Goal: Transaction & Acquisition: Purchase product/service

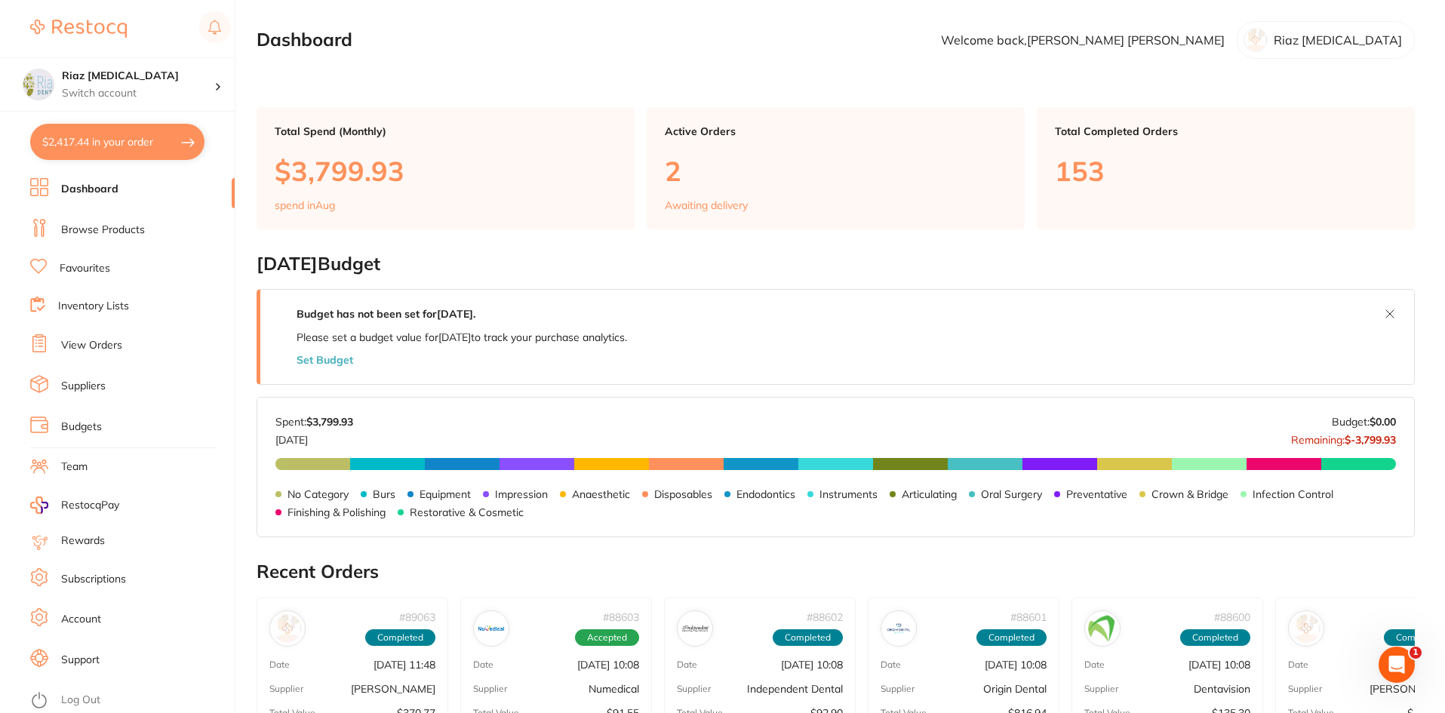
click at [106, 227] on link "Browse Products" at bounding box center [103, 230] width 84 height 15
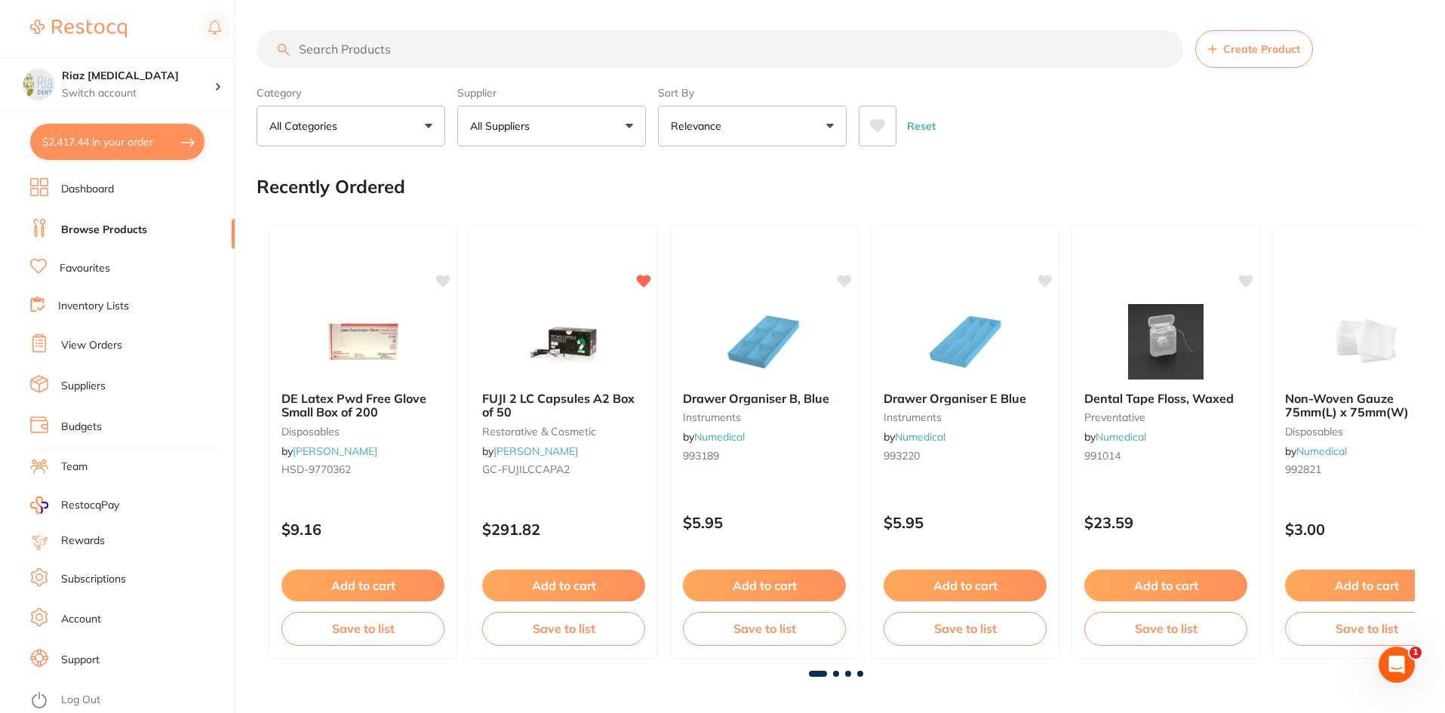
click at [402, 51] on input "search" at bounding box center [719, 49] width 926 height 38
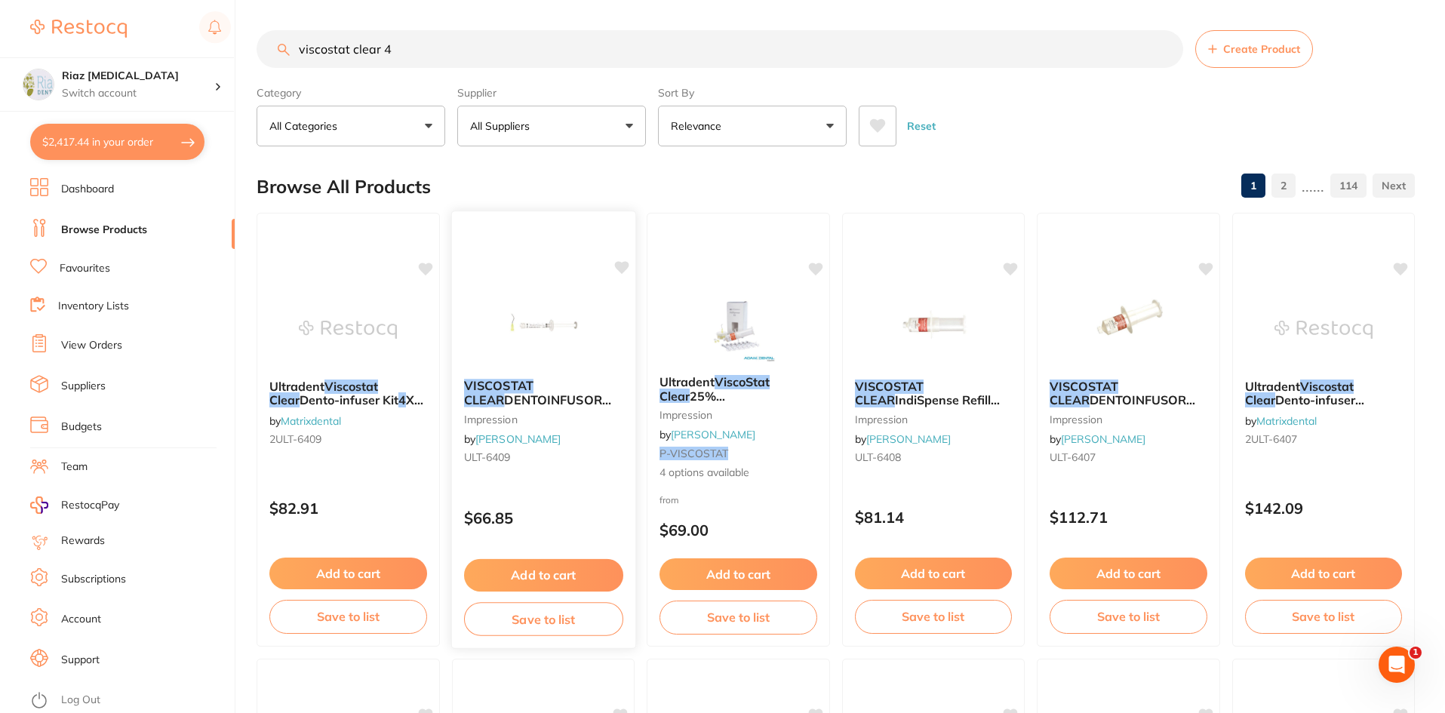
click at [554, 303] on img at bounding box center [542, 328] width 99 height 76
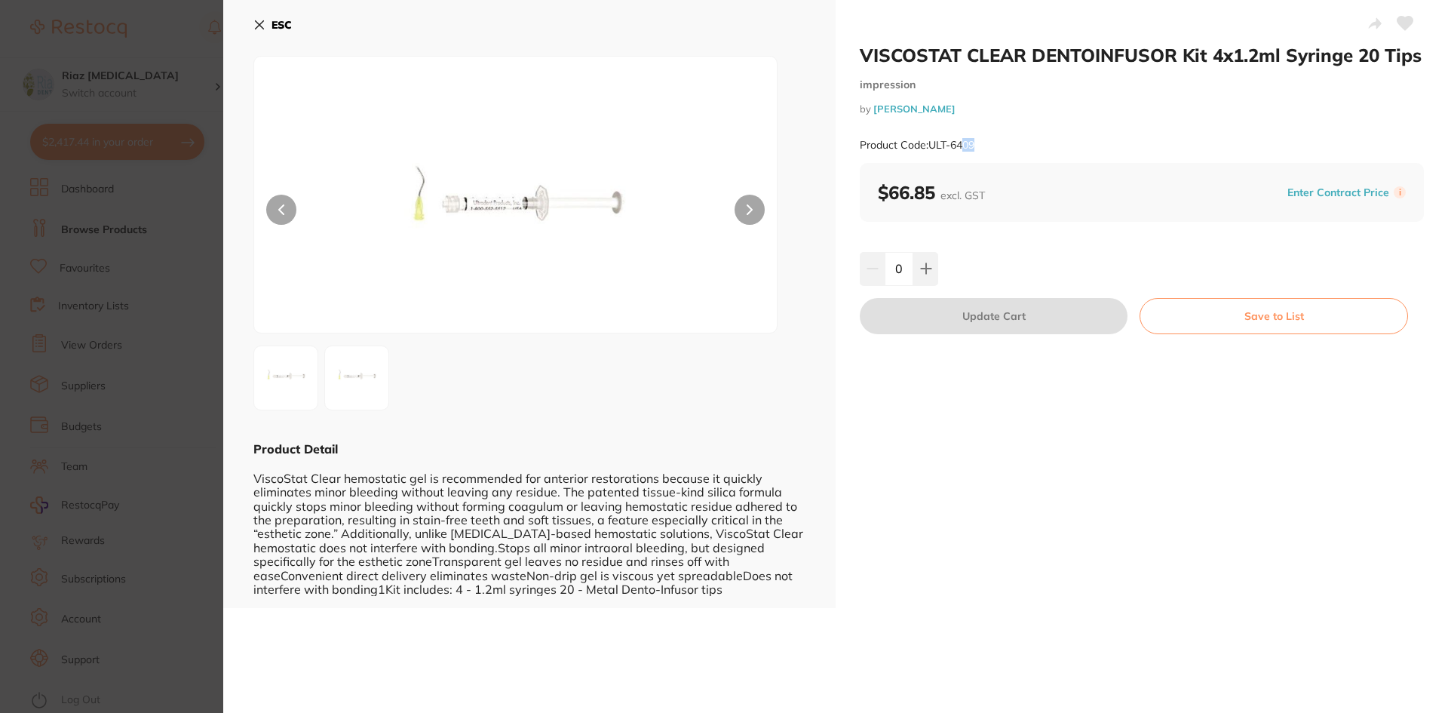
drag, startPoint x: 985, startPoint y: 138, endPoint x: 964, endPoint y: 143, distance: 21.8
click at [964, 145] on div "Product Code: ULT-6409" at bounding box center [1142, 145] width 564 height 37
click at [986, 144] on div "Product Code: ULT-6409" at bounding box center [1142, 145] width 564 height 37
drag, startPoint x: 980, startPoint y: 145, endPoint x: 932, endPoint y: 149, distance: 48.4
click at [932, 149] on div "Product Code: ULT-6409" at bounding box center [1142, 145] width 564 height 37
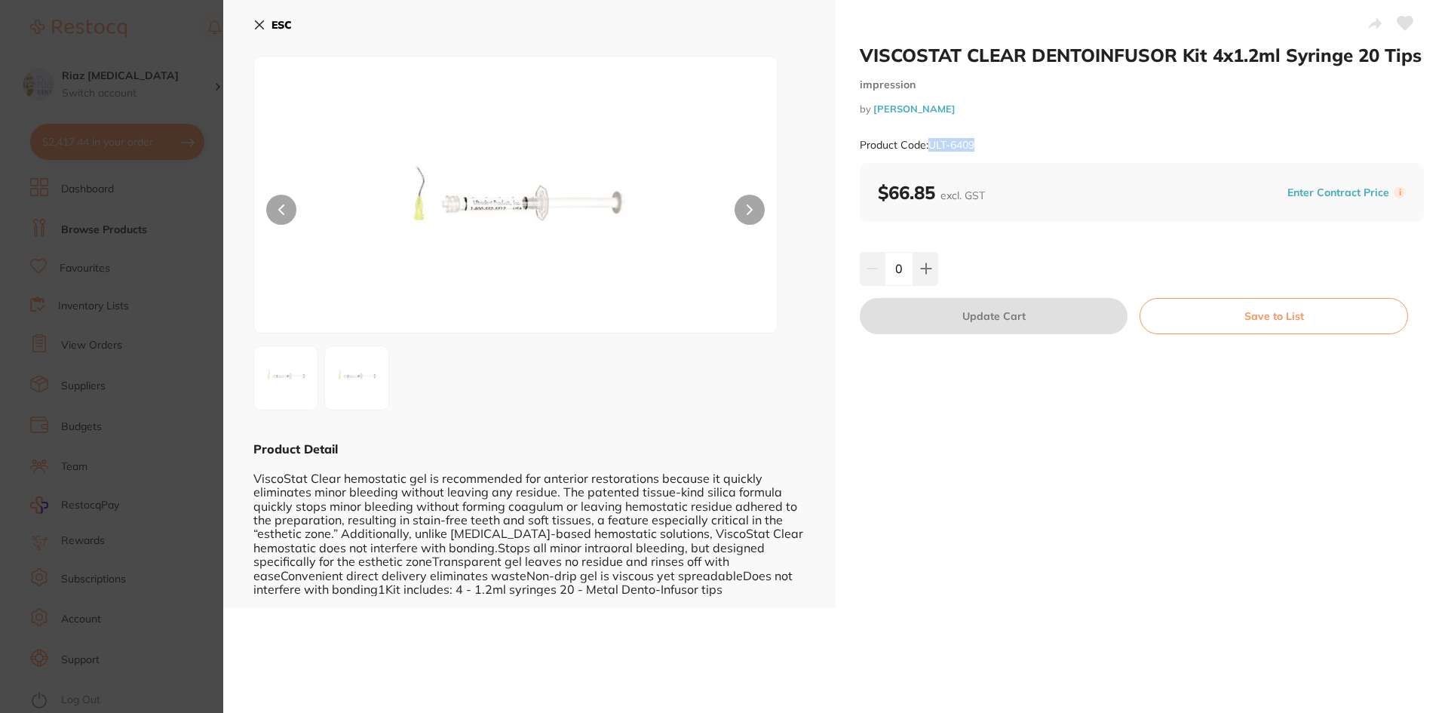
copy small "ULT-6409"
click at [258, 18] on button "ESC" at bounding box center [272, 25] width 38 height 26
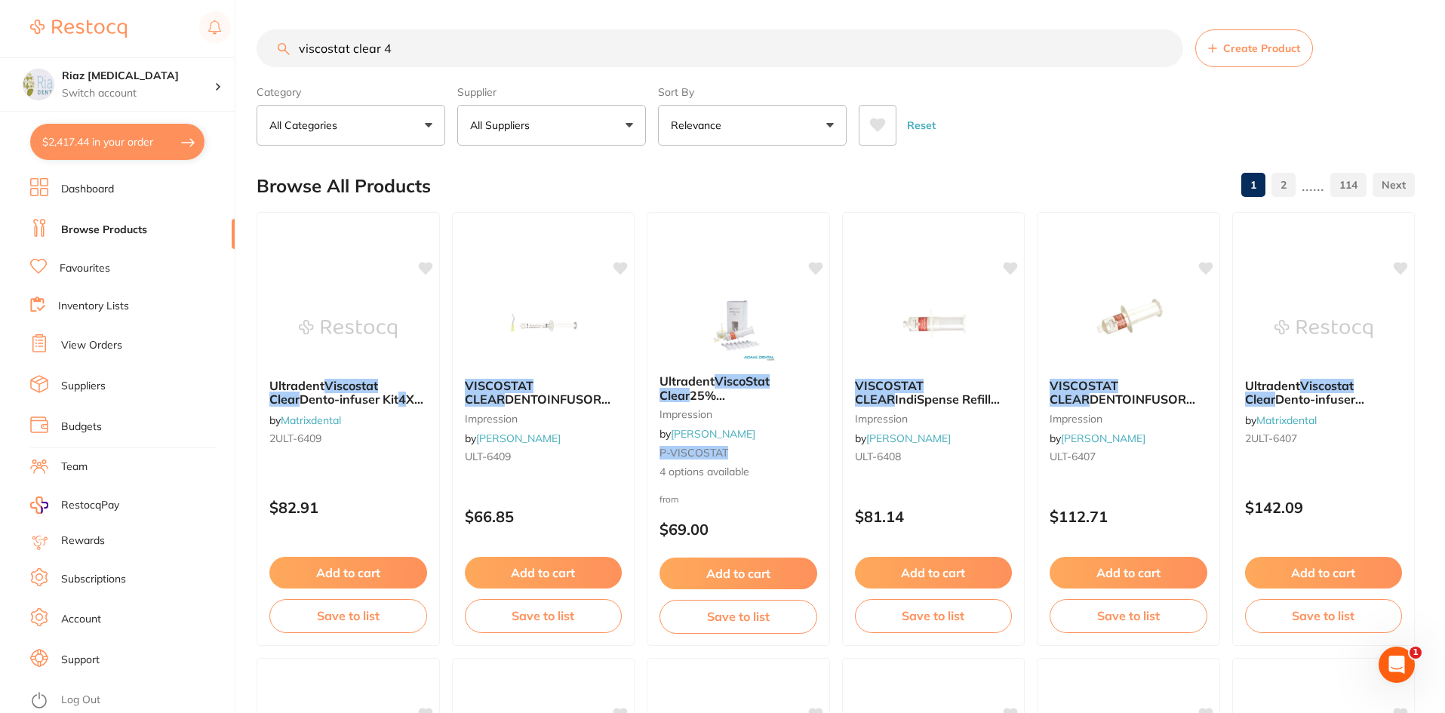
drag, startPoint x: 413, startPoint y: 51, endPoint x: 249, endPoint y: 50, distance: 163.7
click at [249, 50] on div "$2,417.44 Riaz Dental Surgery Switch account Riaz Dental Surgery $2,417.44 in y…" at bounding box center [722, 355] width 1445 height 713
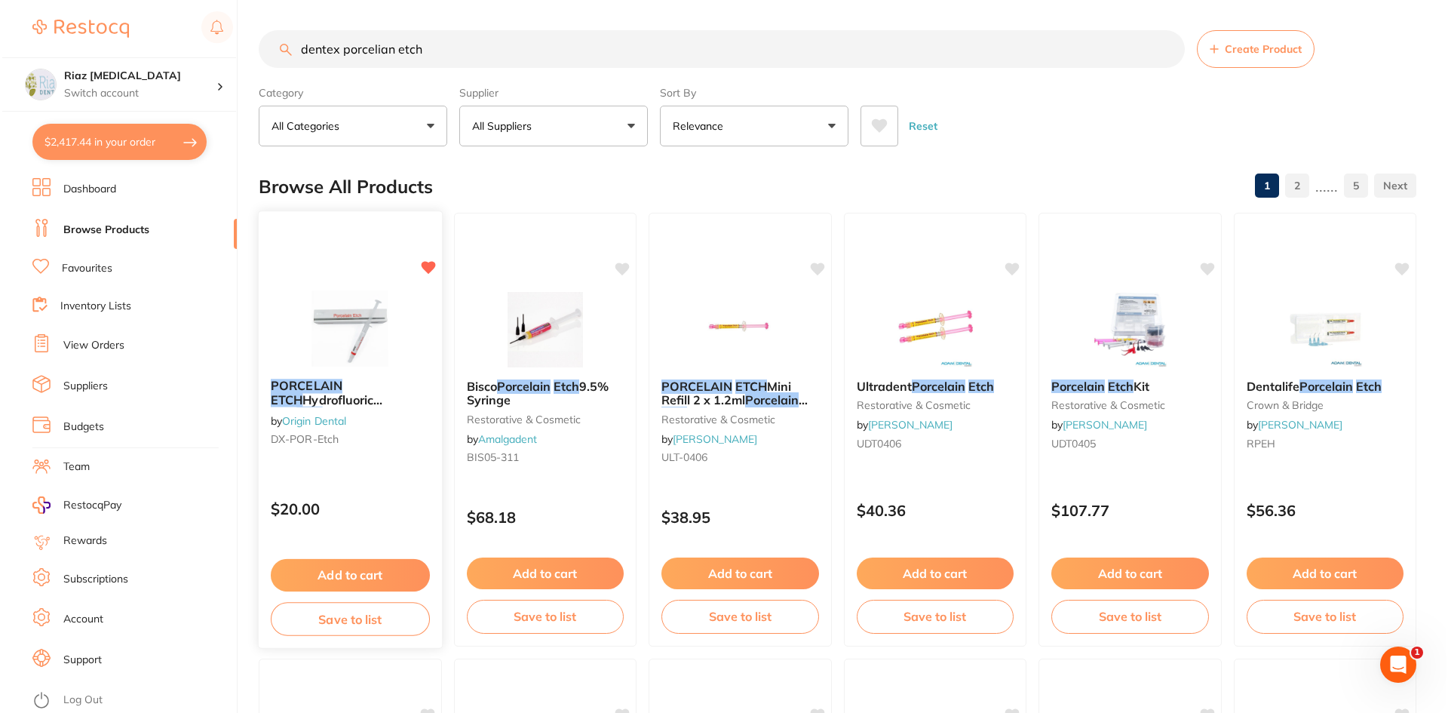
scroll to position [0, 0]
click at [345, 309] on img at bounding box center [348, 328] width 99 height 76
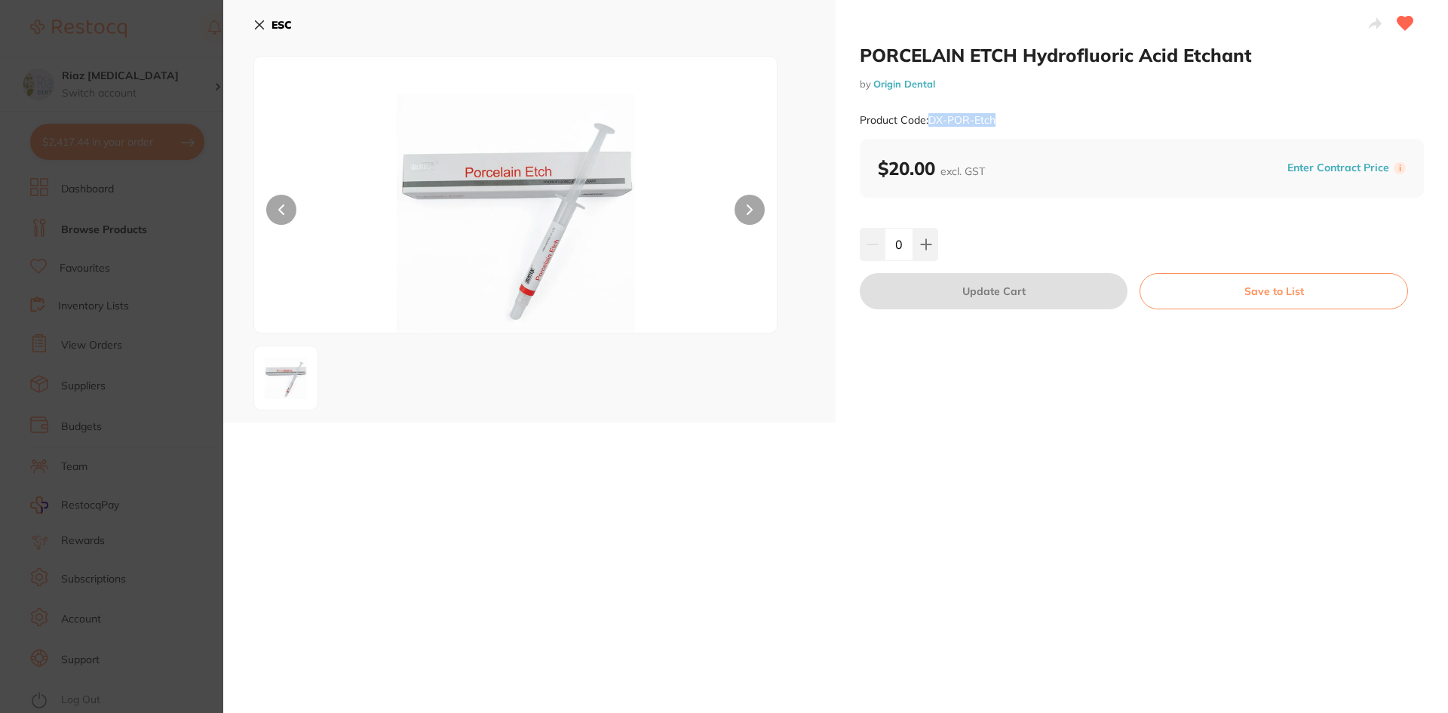
drag, startPoint x: 1015, startPoint y: 121, endPoint x: 929, endPoint y: 124, distance: 86.8
click at [929, 124] on div "Product Code: DX-POR-Etch" at bounding box center [1142, 120] width 564 height 37
copy small "DX-POR-Etch"
click at [256, 21] on icon at bounding box center [260, 25] width 8 height 8
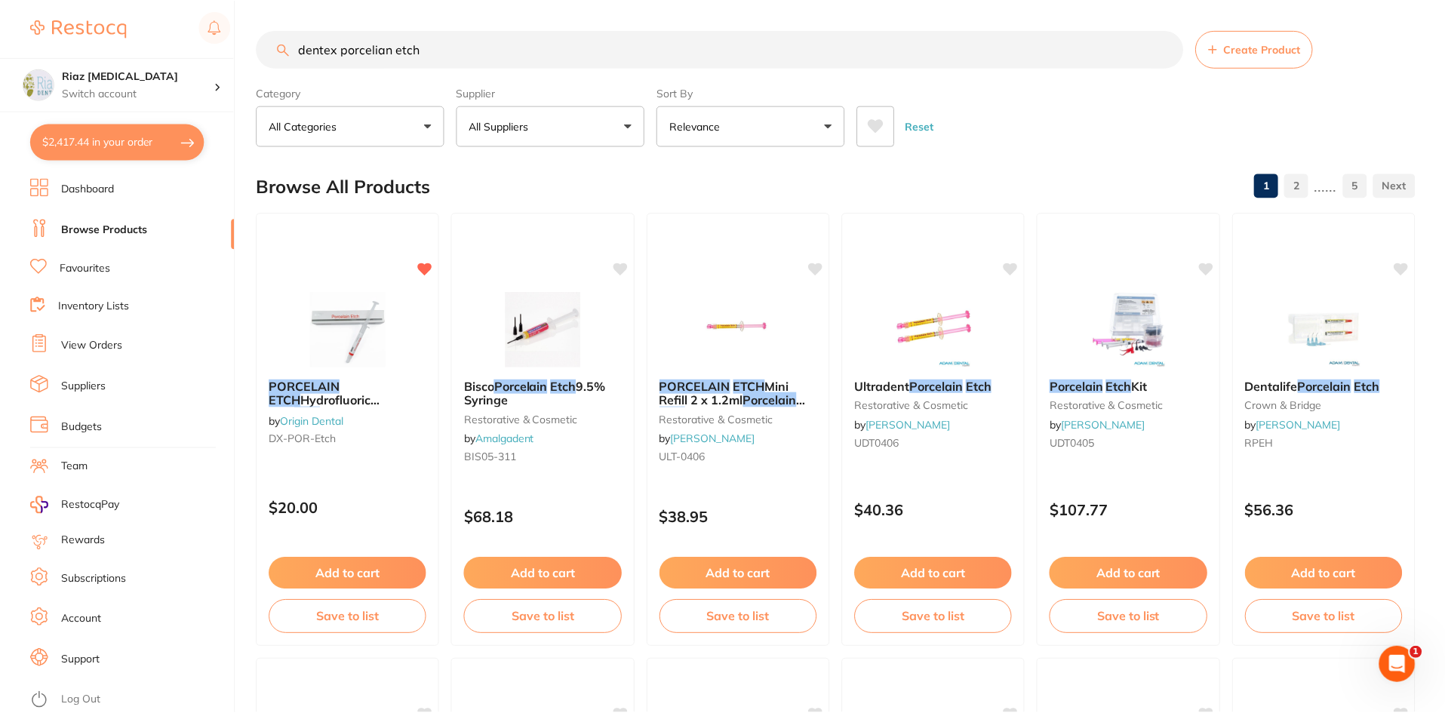
scroll to position [1, 0]
drag, startPoint x: 330, startPoint y: 49, endPoint x: 231, endPoint y: 63, distance: 100.5
click at [250, 52] on div "$2,417.44 Riaz Dental Surgery Switch account Riaz Dental Surgery $2,417.44 in y…" at bounding box center [722, 355] width 1445 height 713
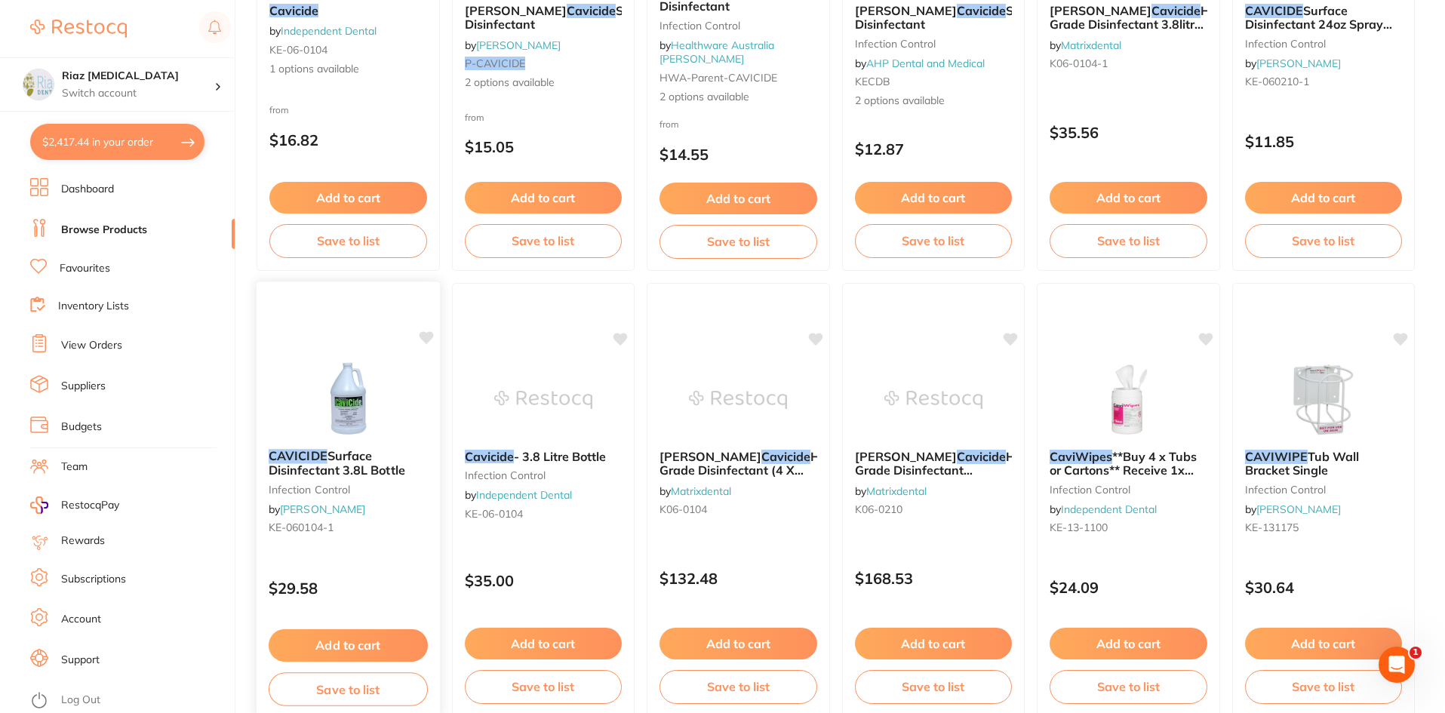
scroll to position [377, 0]
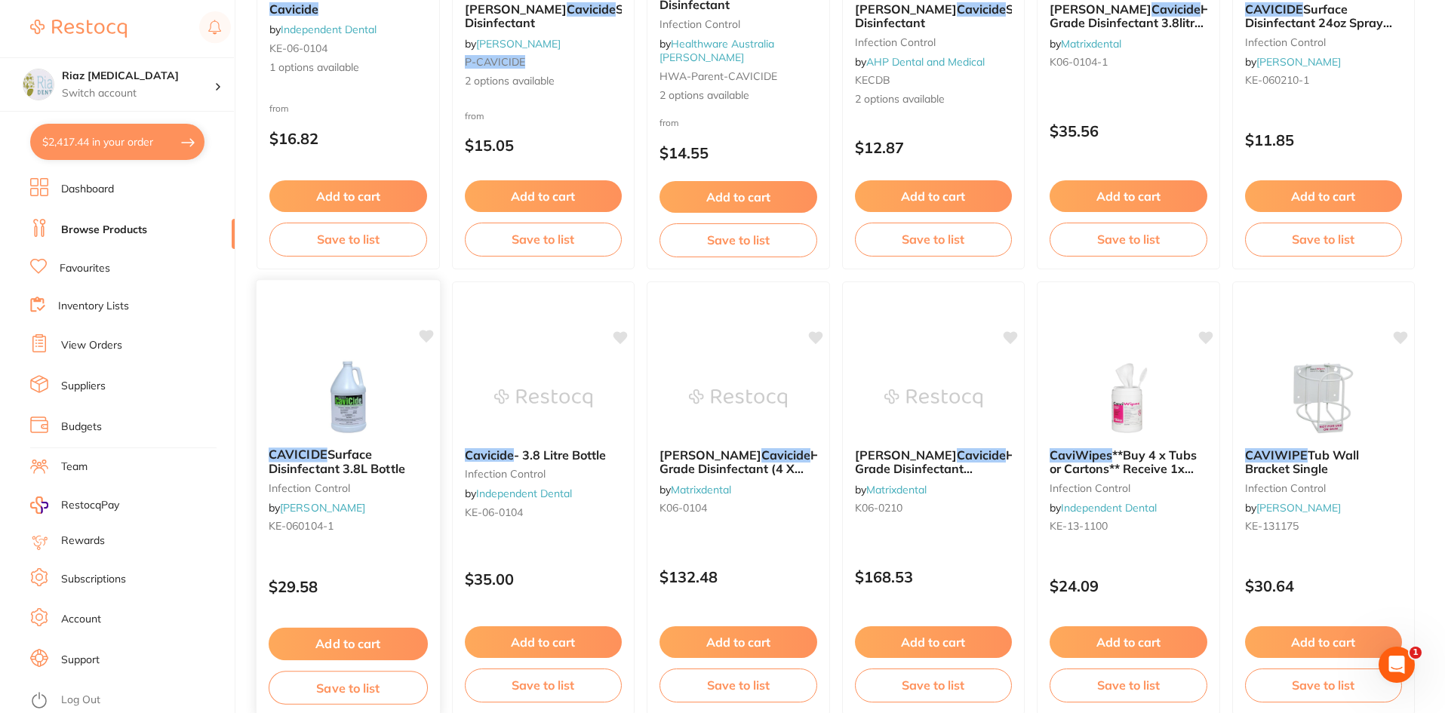
click at [336, 375] on img at bounding box center [348, 397] width 99 height 76
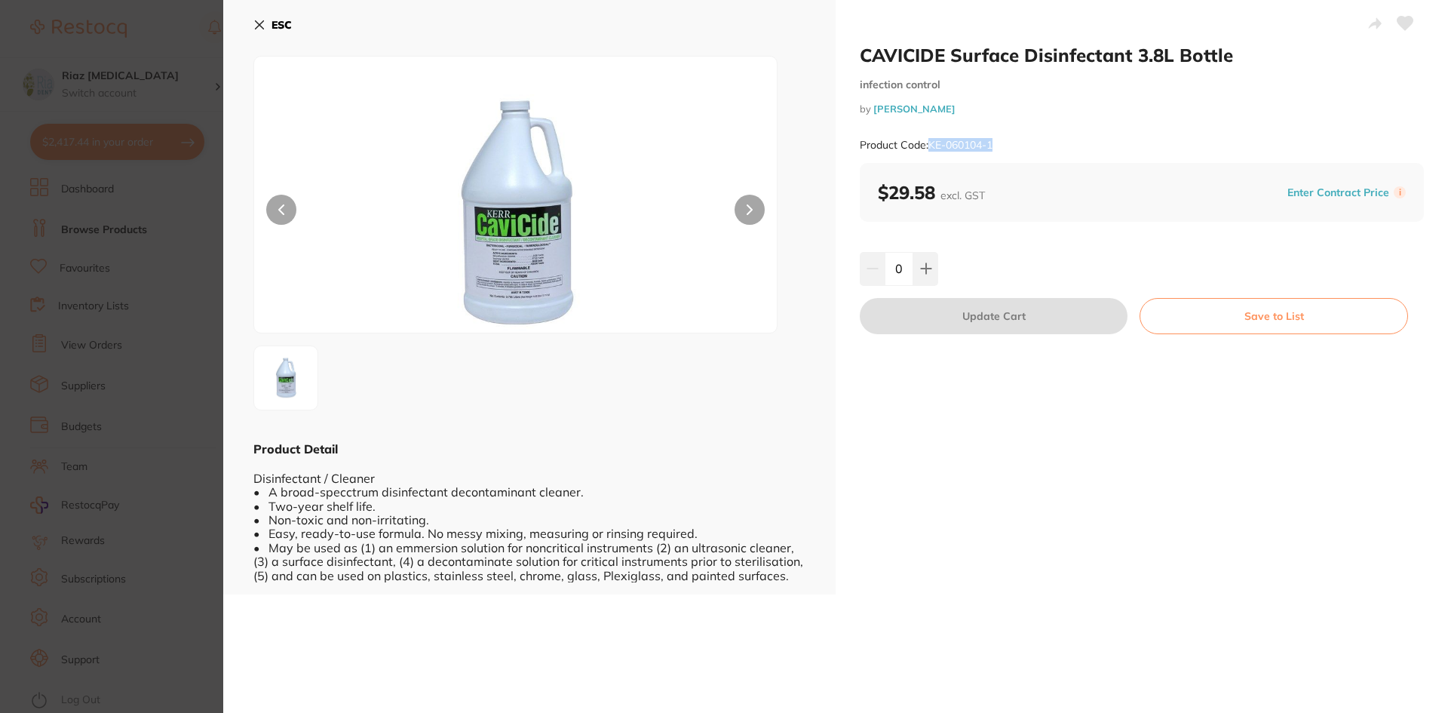
drag, startPoint x: 1015, startPoint y: 143, endPoint x: 930, endPoint y: 151, distance: 84.9
click at [930, 151] on div "Product Code: KE-060104-1" at bounding box center [1142, 145] width 564 height 37
copy small "KE-060104-1"
click at [263, 17] on button "ESC" at bounding box center [272, 25] width 38 height 26
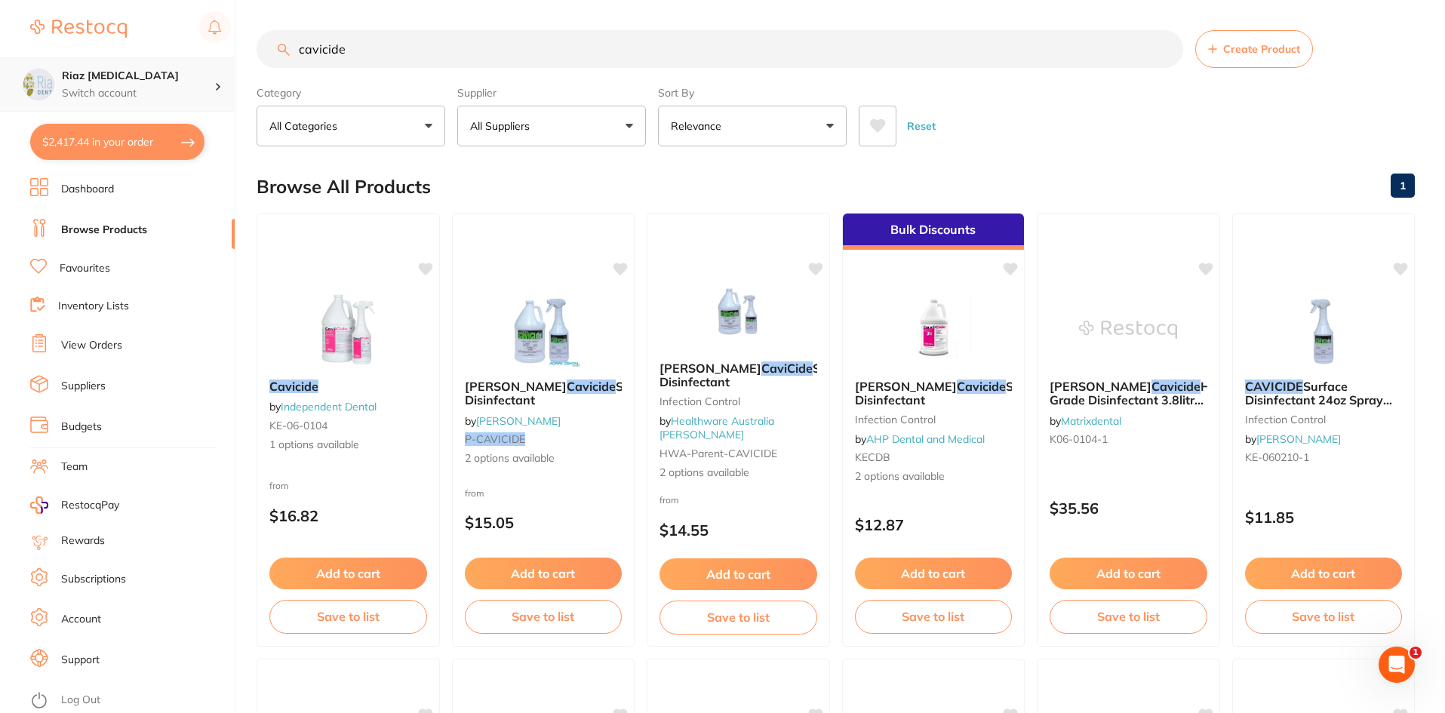
scroll to position [1, 0]
drag, startPoint x: 429, startPoint y: 48, endPoint x: 163, endPoint y: 65, distance: 266.1
click at [163, 65] on div "$2,417.44 Riaz Dental Surgery Switch account Riaz Dental Surgery $2,417.44 in y…" at bounding box center [722, 356] width 1445 height 713
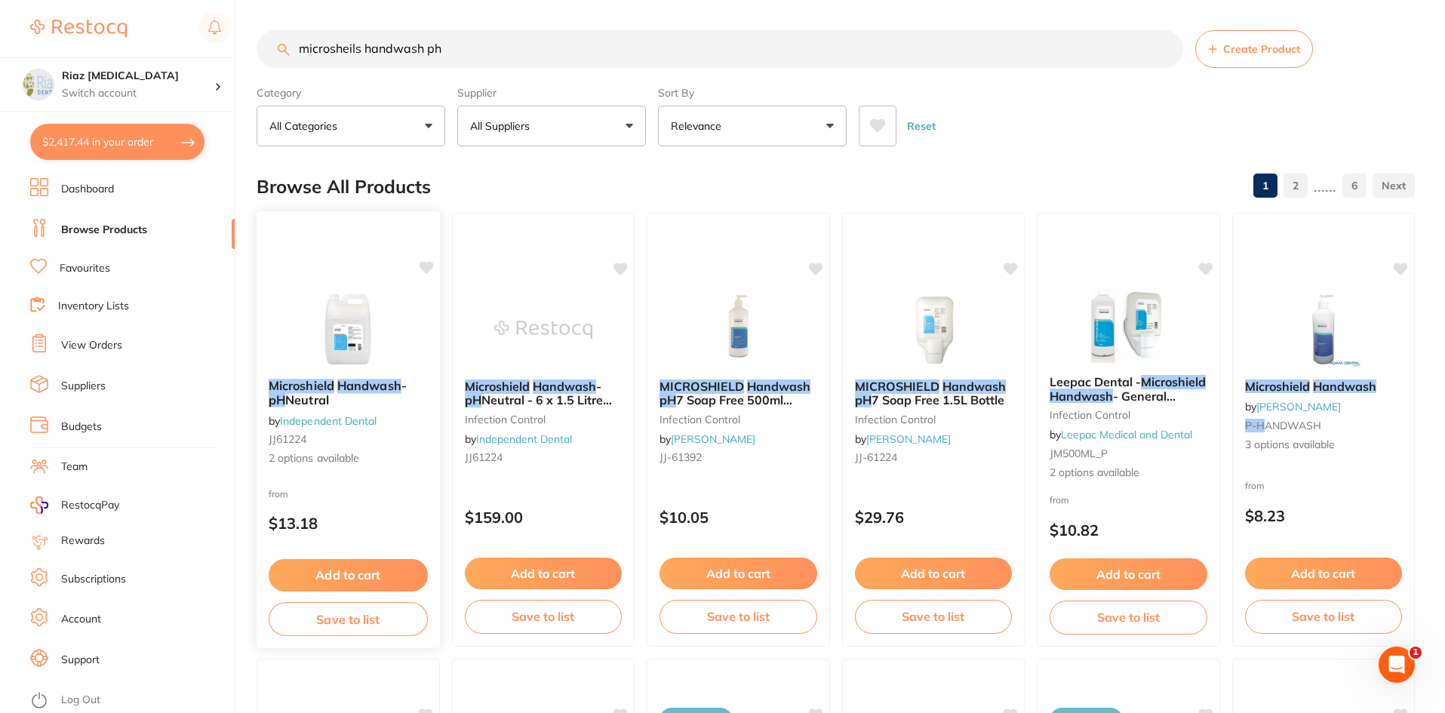
scroll to position [0, 0]
type input "microsheils handwash ph"
click at [339, 301] on img at bounding box center [348, 329] width 98 height 75
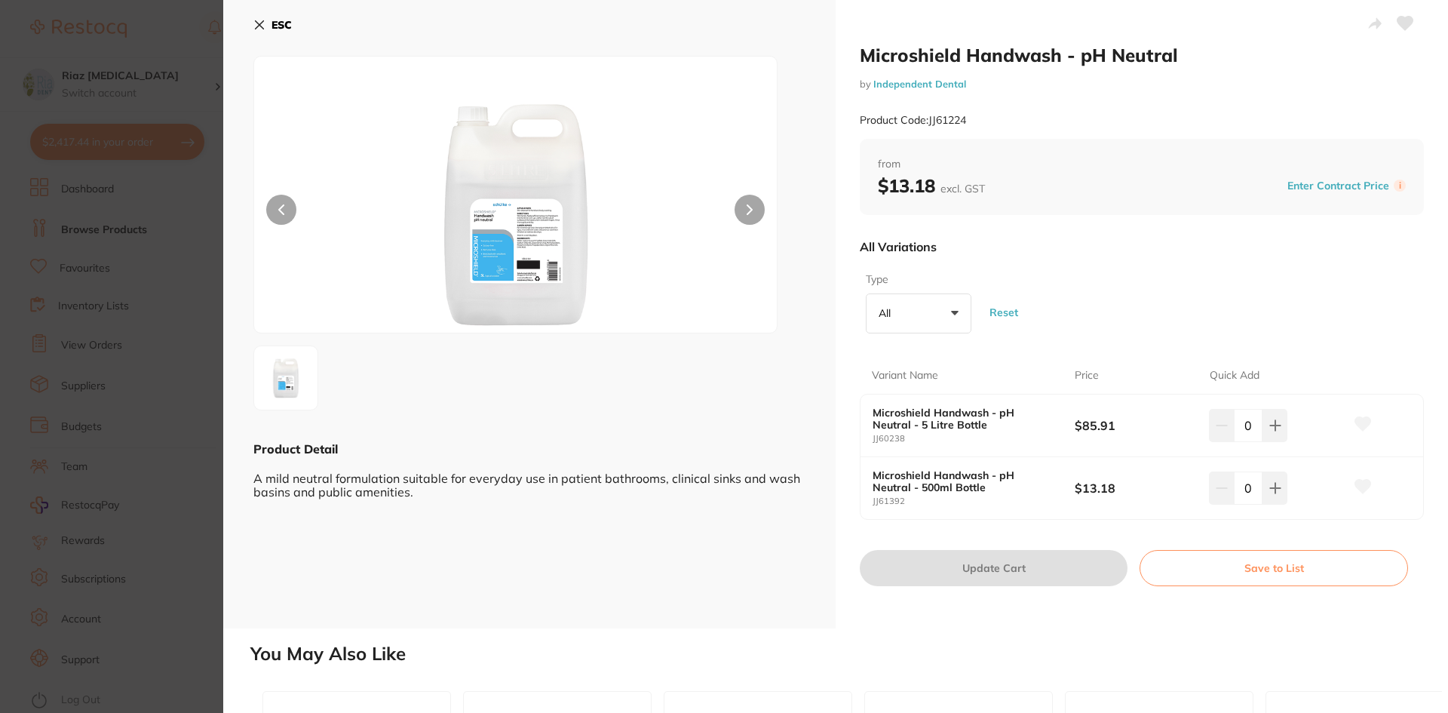
click at [908, 501] on small "JJ61392" at bounding box center [974, 501] width 202 height 10
click at [754, 204] on button at bounding box center [750, 210] width 30 height 30
click at [903, 488] on b "Microshield Handwash - pH Neutral - 500ml Bottle" at bounding box center [964, 481] width 182 height 24
click at [902, 475] on b "Microshield Handwash - pH Neutral - 500ml Bottle" at bounding box center [964, 481] width 182 height 24
drag, startPoint x: 905, startPoint y: 501, endPoint x: 866, endPoint y: 504, distance: 39.3
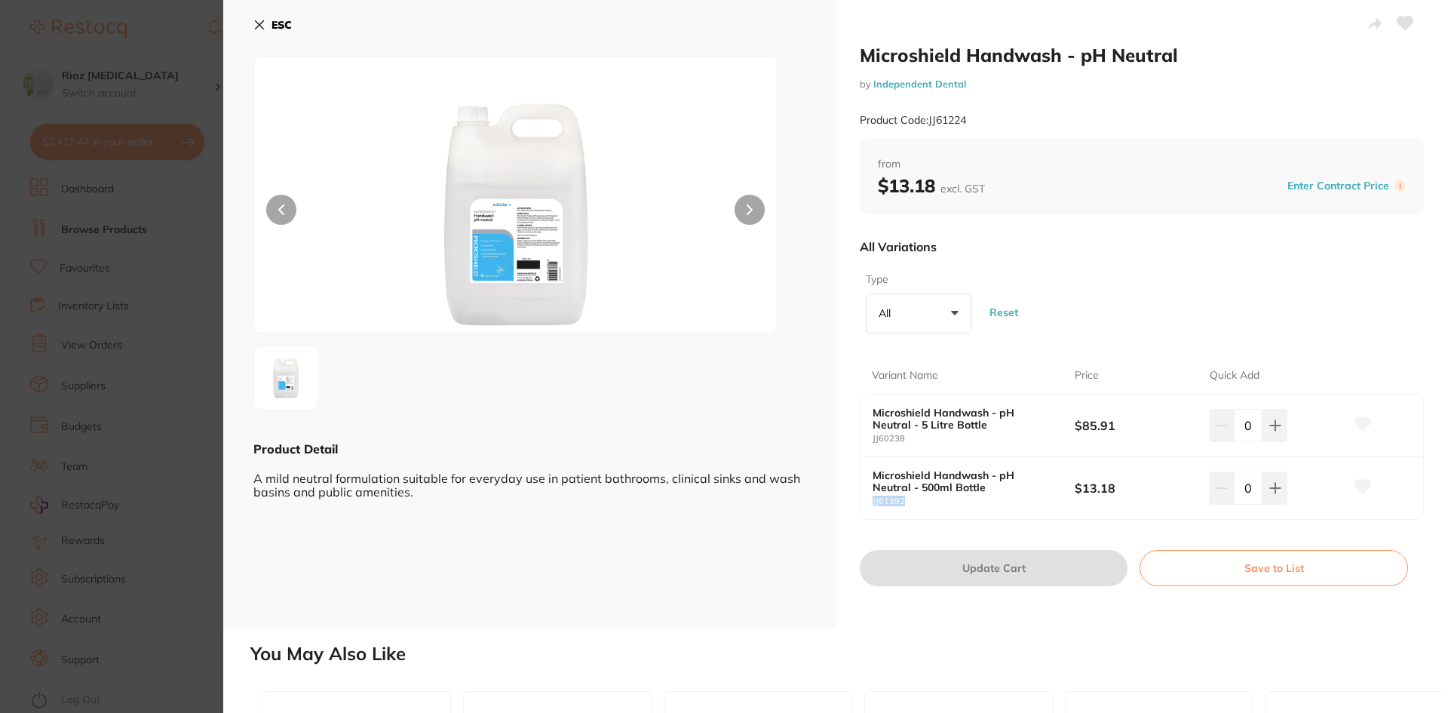
click at [866, 504] on div "Microshield Handwash - pH Neutral - 500ml Bottle JJ61392 $13.18 0" at bounding box center [1142, 488] width 563 height 62
copy small "JJ61392"
click at [262, 21] on icon at bounding box center [259, 25] width 12 height 12
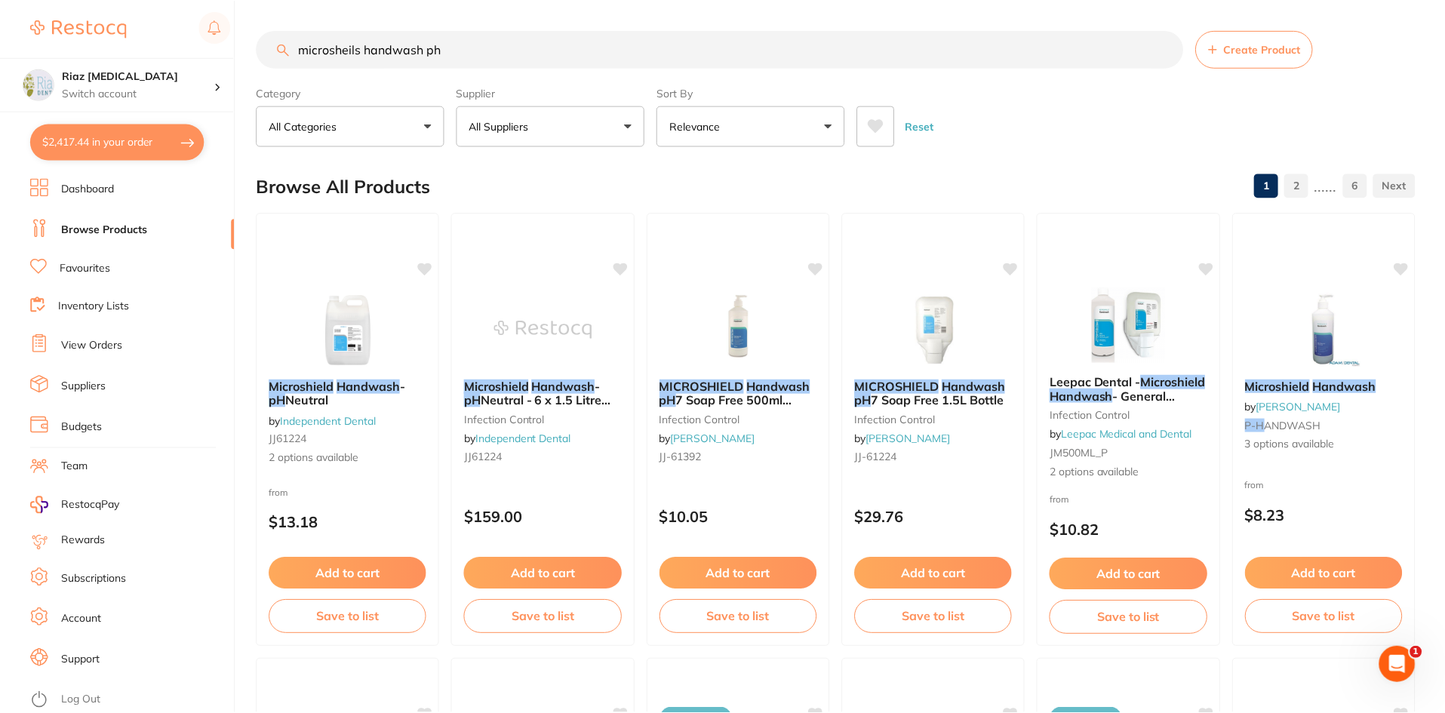
scroll to position [14, 0]
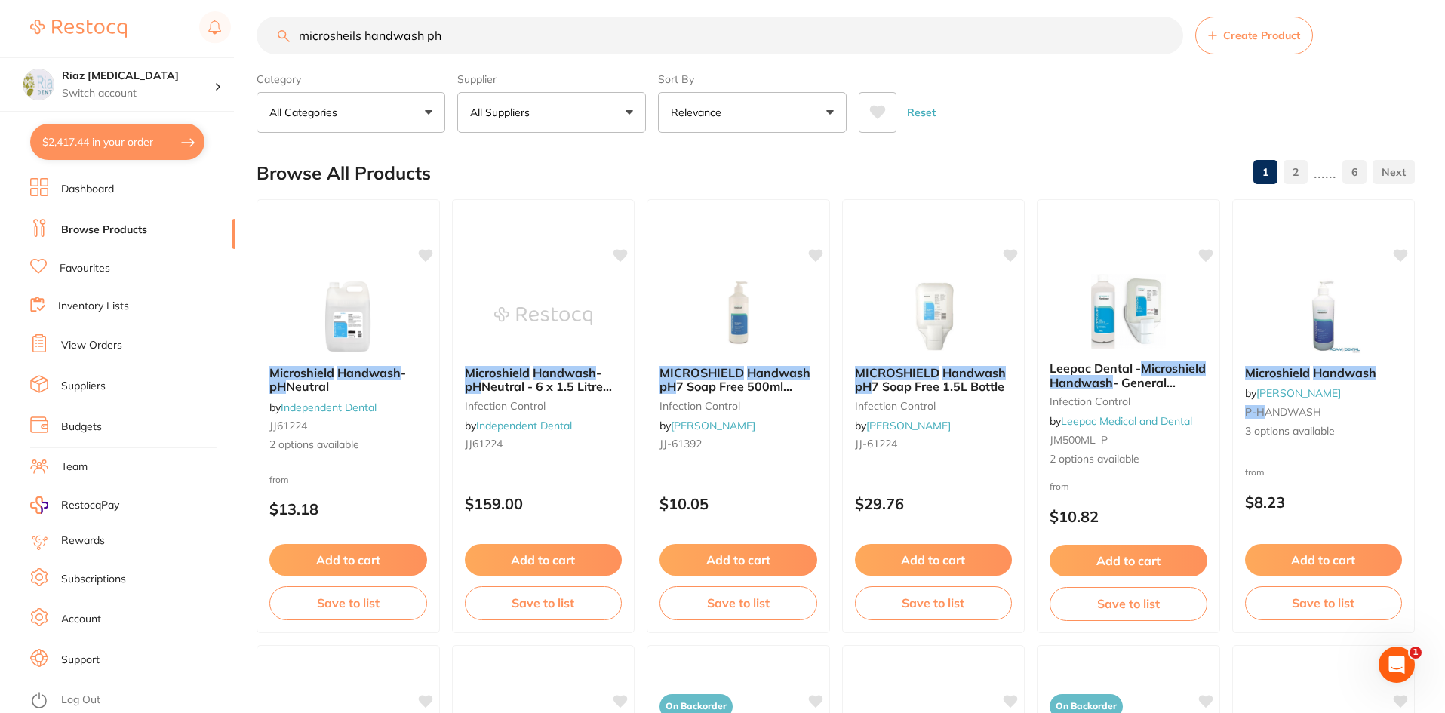
click at [161, 134] on button "$2,417.44 in your order" at bounding box center [117, 142] width 174 height 36
checkbox input "true"
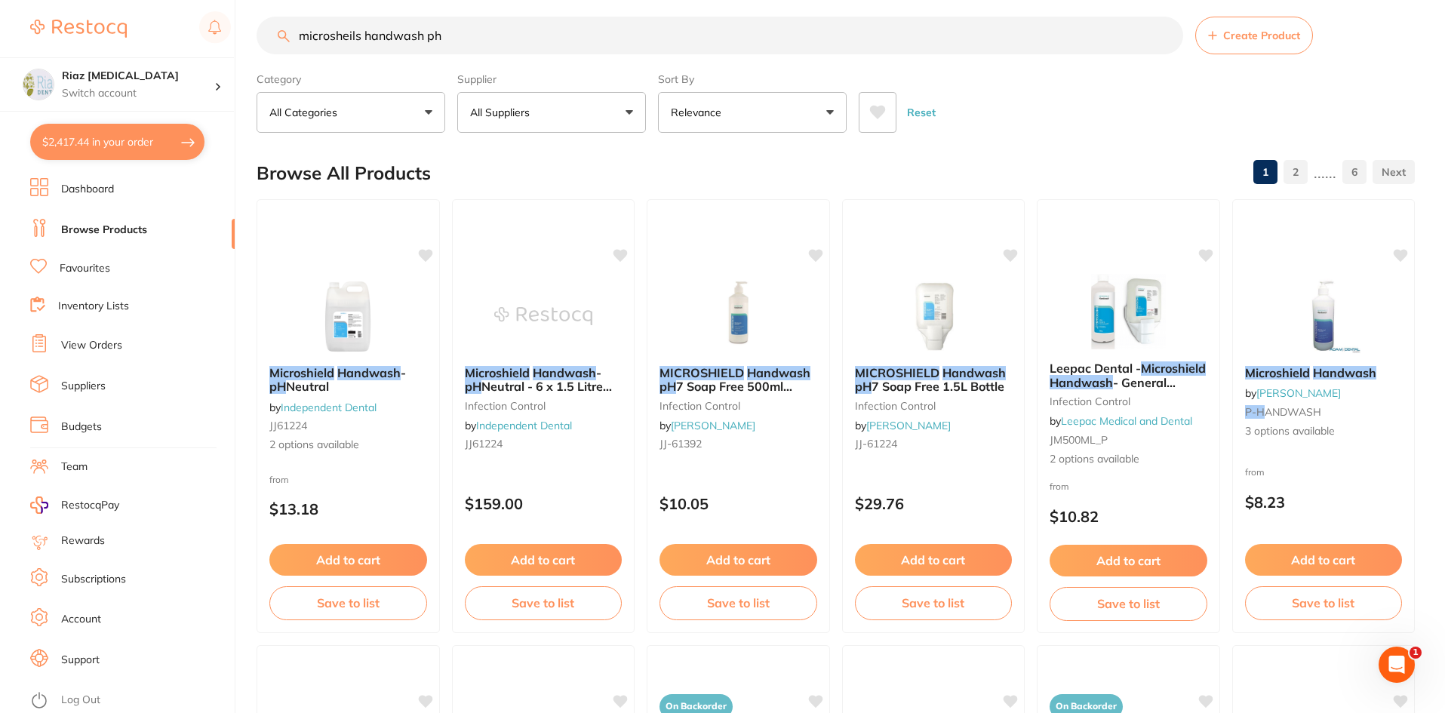
checkbox input "true"
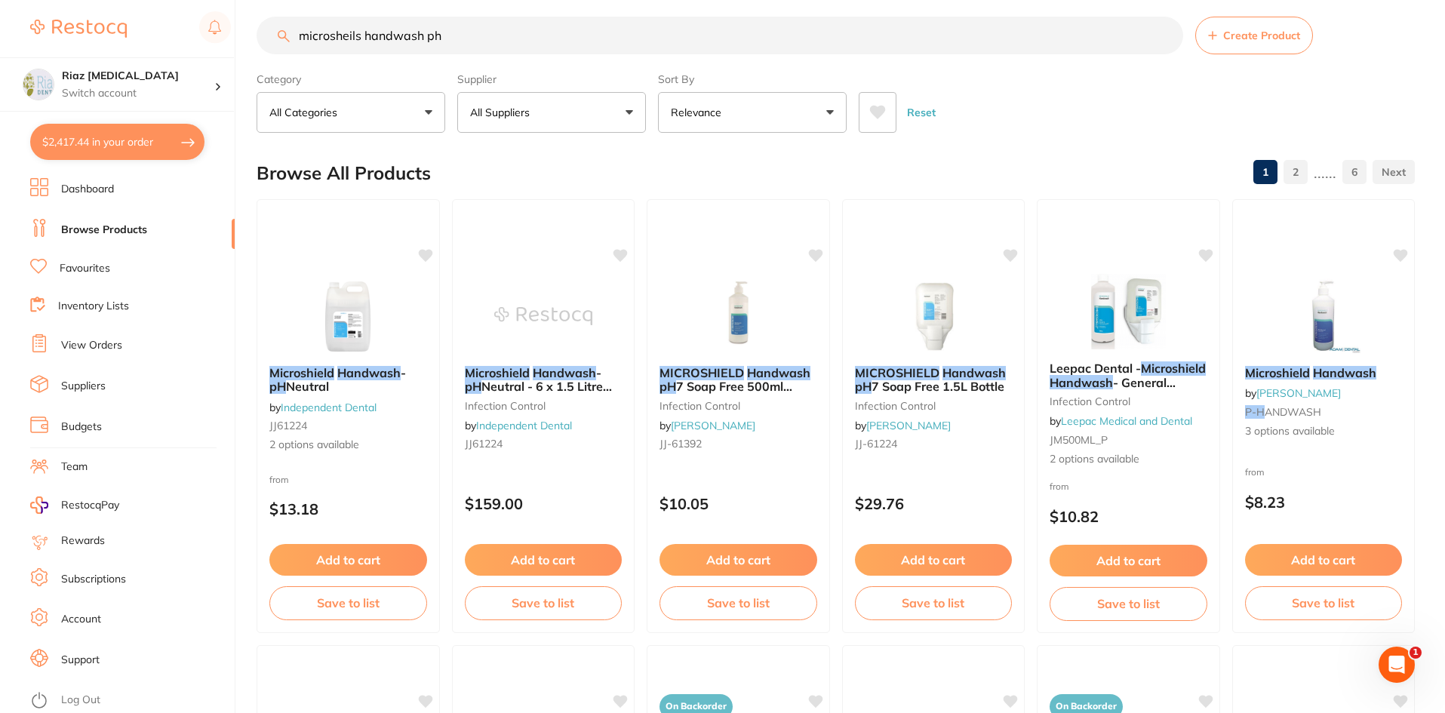
checkbox input "true"
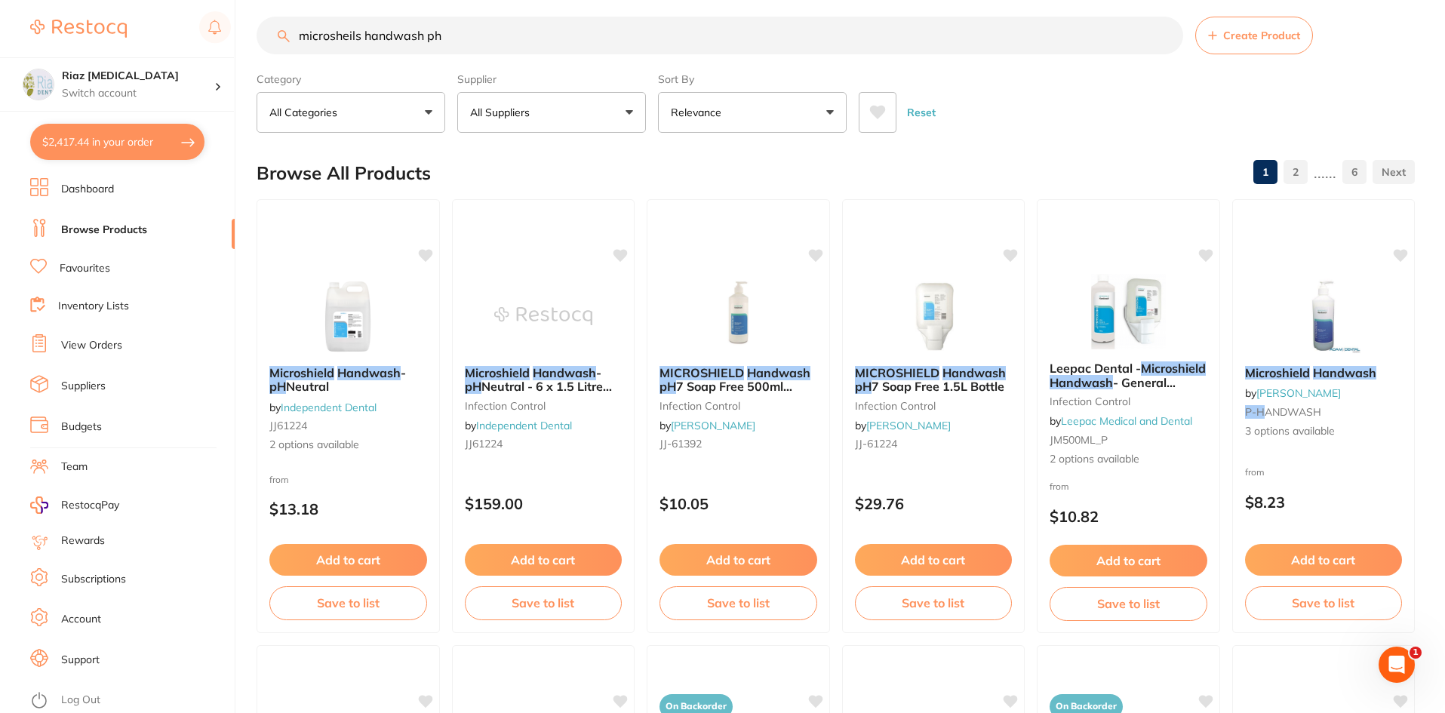
checkbox input "true"
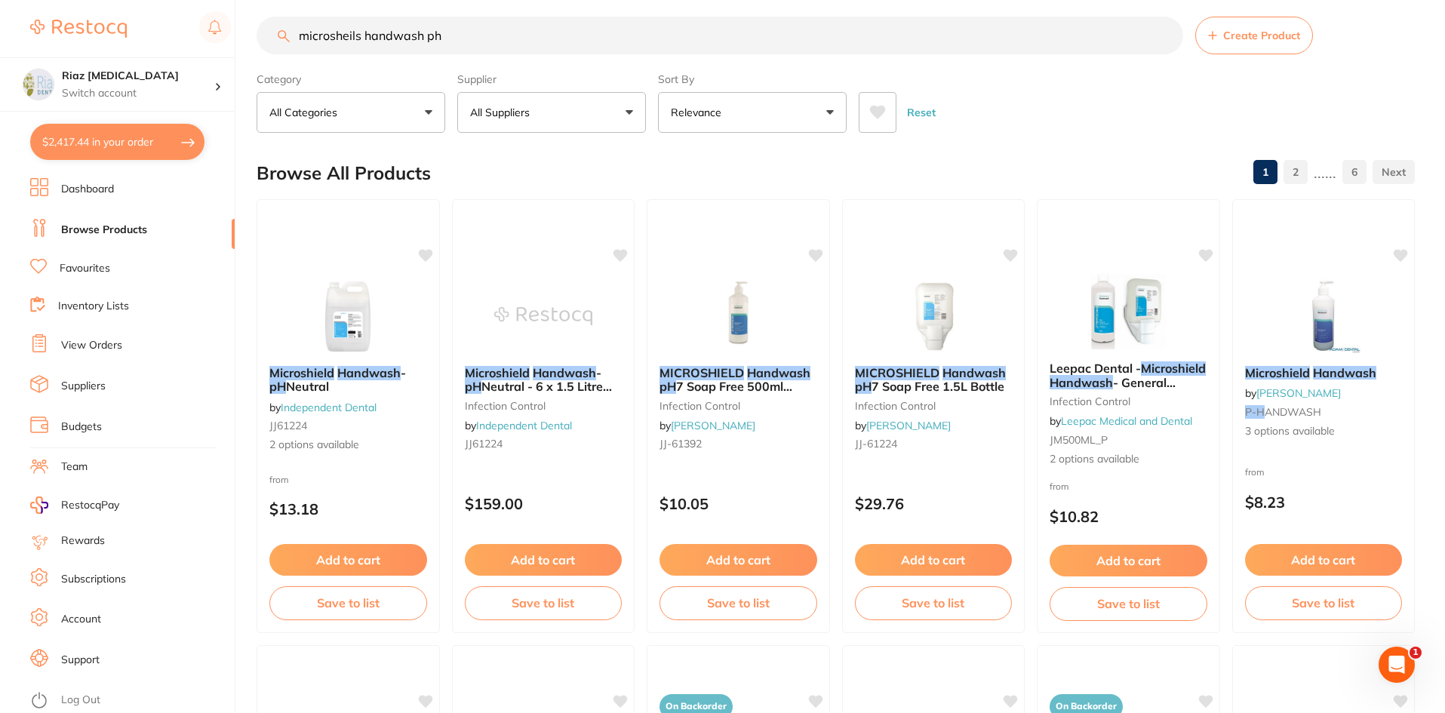
checkbox input "true"
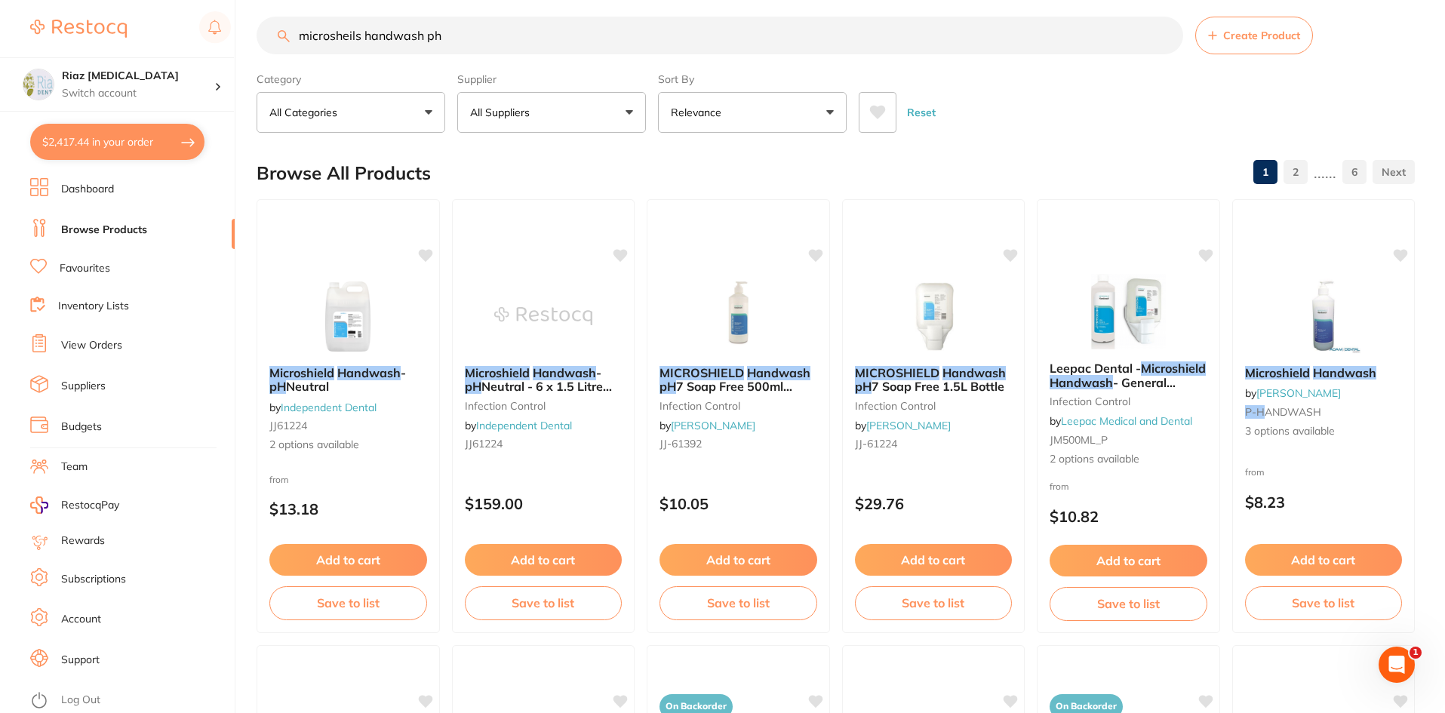
checkbox input "true"
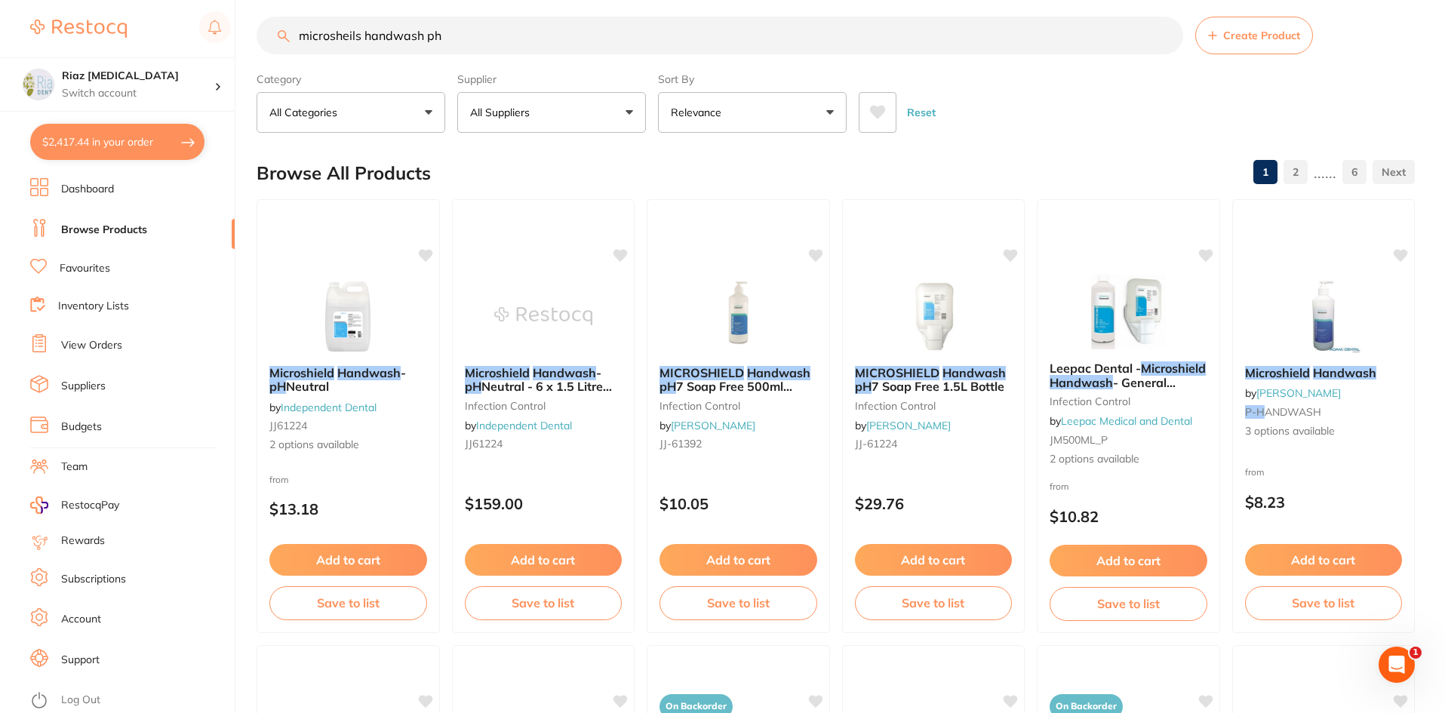
checkbox input "true"
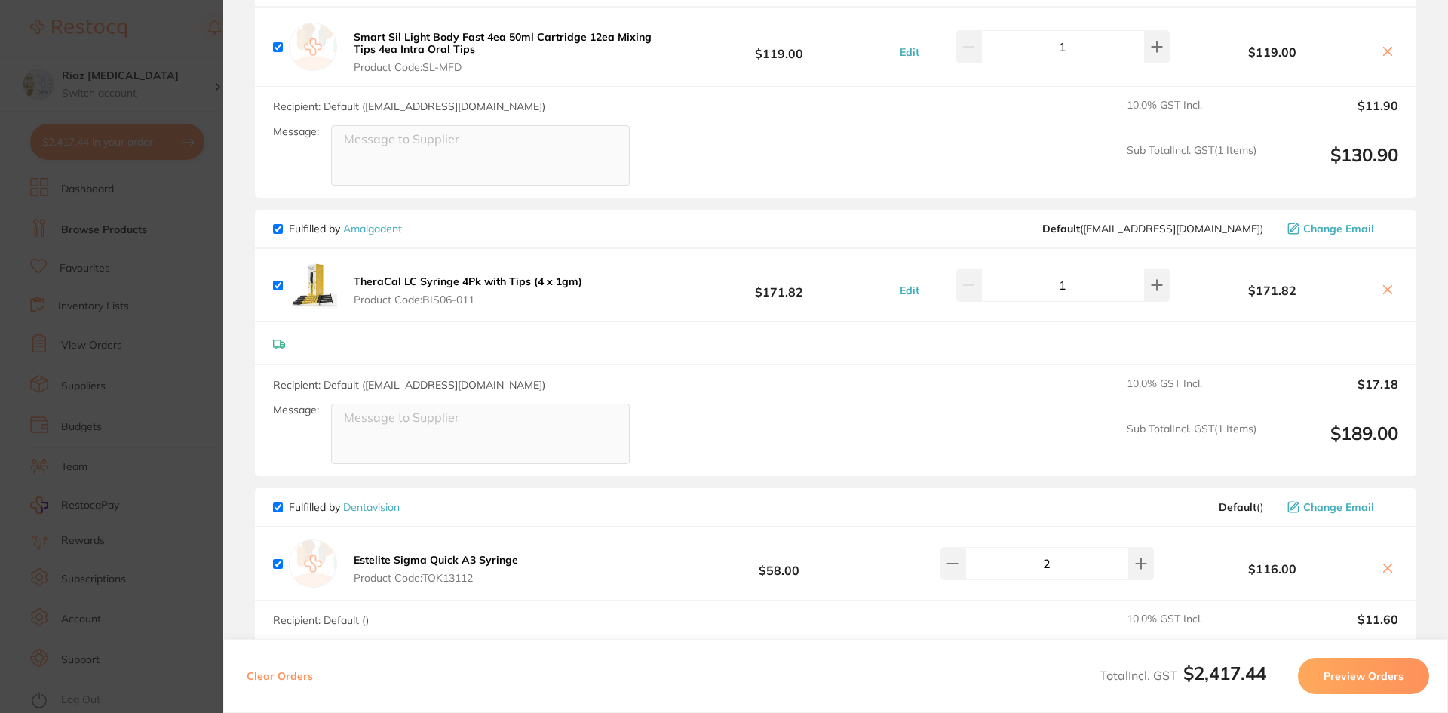
scroll to position [830, 0]
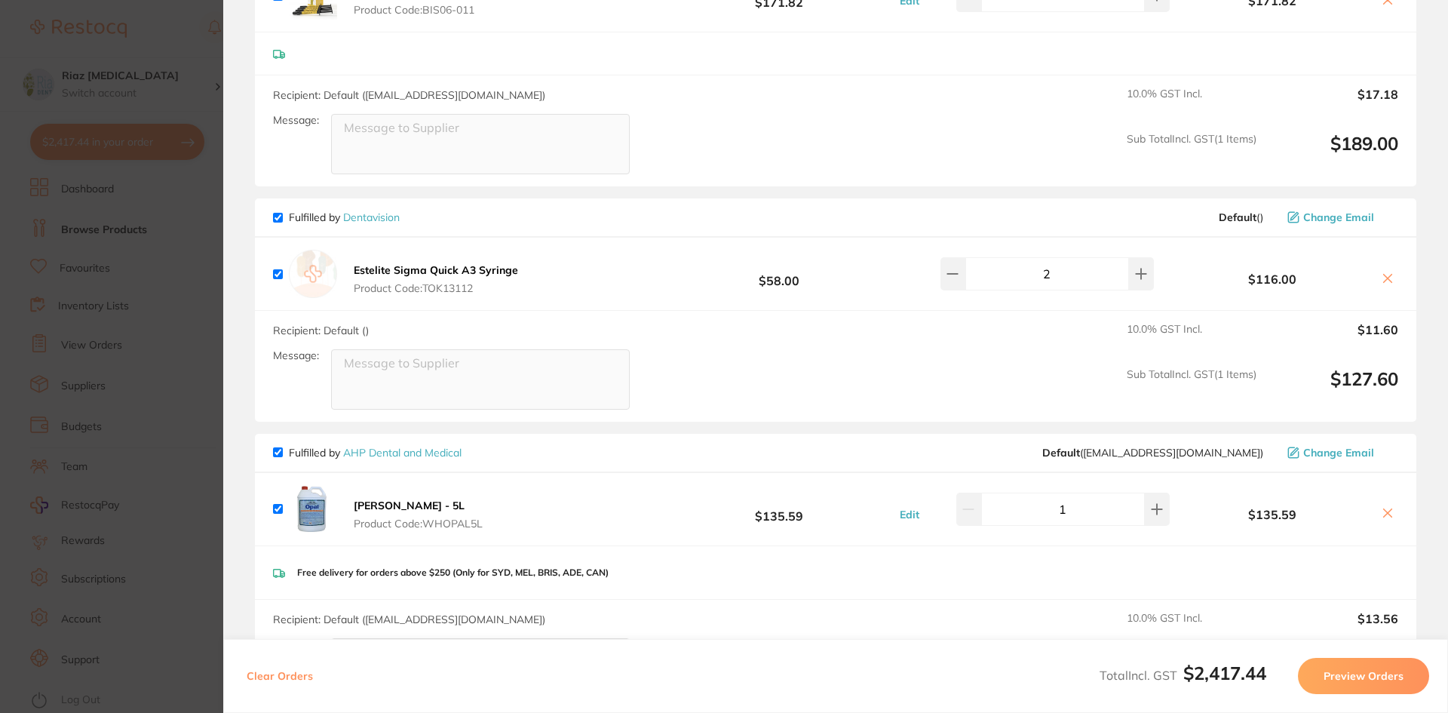
click at [157, 352] on section "Update RRP Set your pre negotiated price for this item. Item Agreed RRP (excl. …" at bounding box center [724, 356] width 1448 height 713
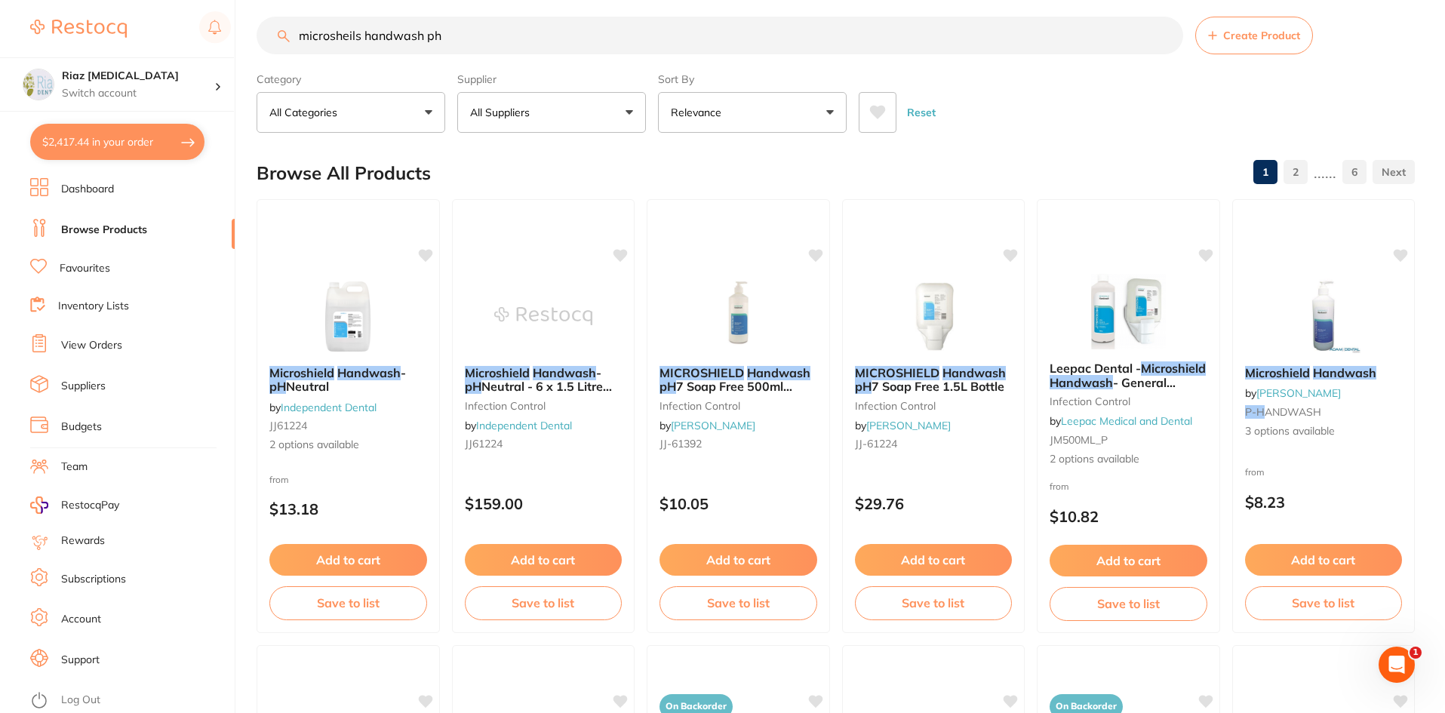
scroll to position [1, 0]
drag, startPoint x: 509, startPoint y: 35, endPoint x: 140, endPoint y: 46, distance: 369.8
click at [140, 46] on div "$2,417.44 Riaz Dental Surgery Switch account Riaz Dental Surgery $2,417.44 in y…" at bounding box center [722, 342] width 1445 height 713
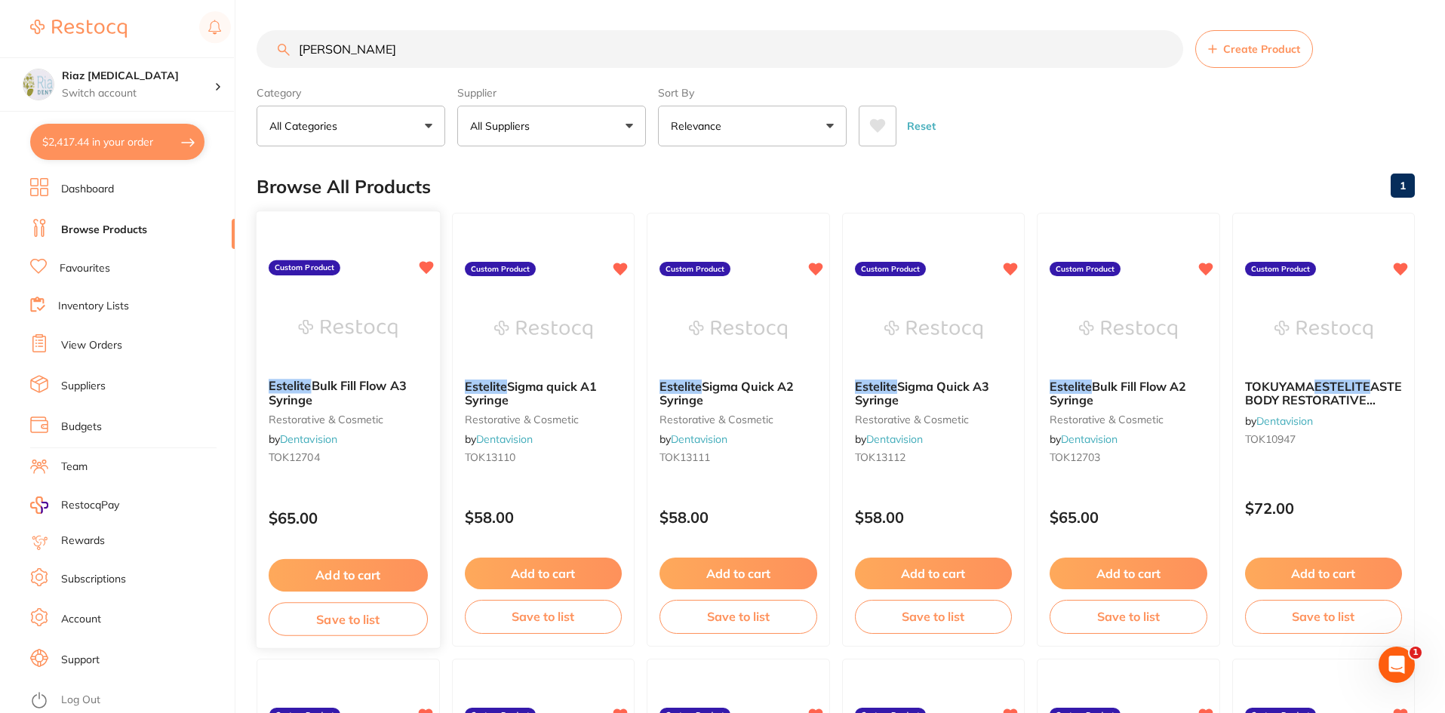
scroll to position [0, 0]
click at [729, 574] on button "Add to cart" at bounding box center [738, 575] width 159 height 32
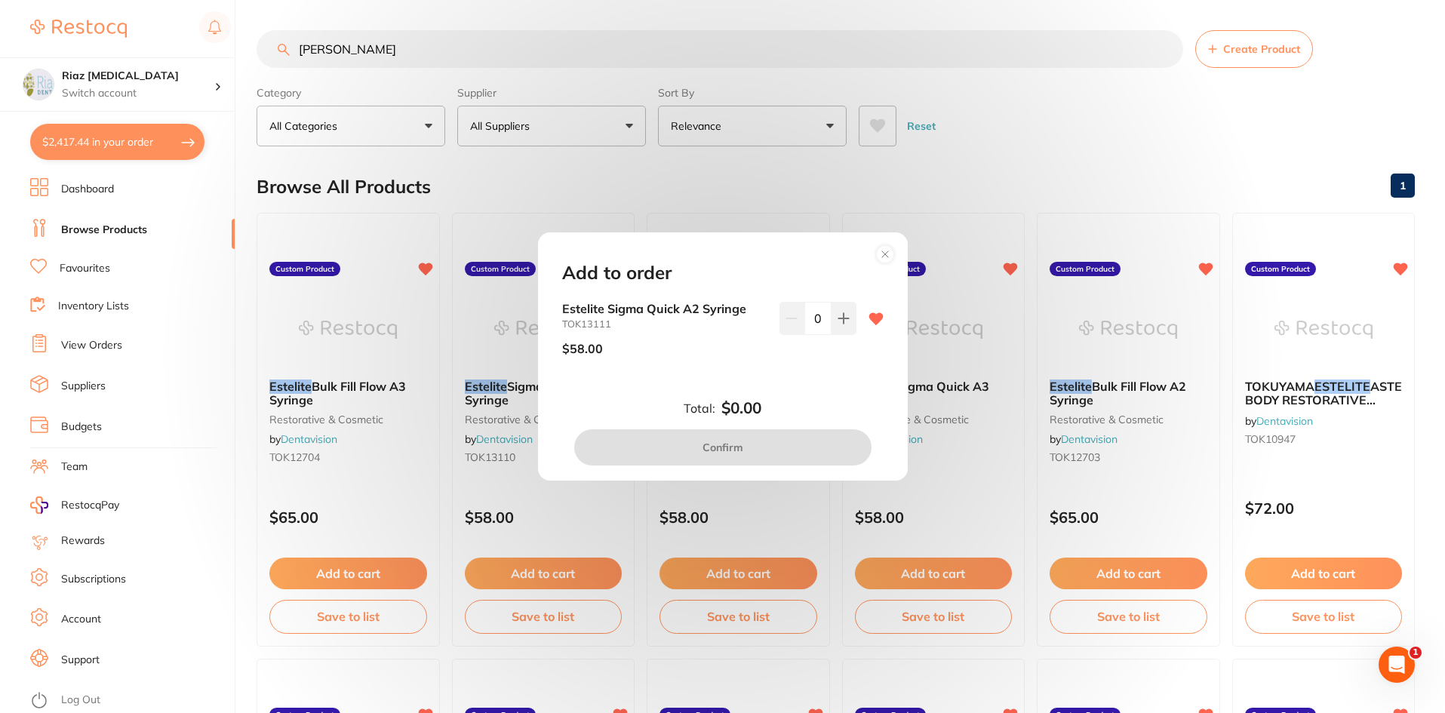
drag, startPoint x: 361, startPoint y: 47, endPoint x: 235, endPoint y: 61, distance: 126.8
click at [235, 61] on div "Add to order Estelite Sigma Quick A2 Syringe TOK13111 $58.00 0 Total: $0.00 Con…" at bounding box center [722, 356] width 1445 height 713
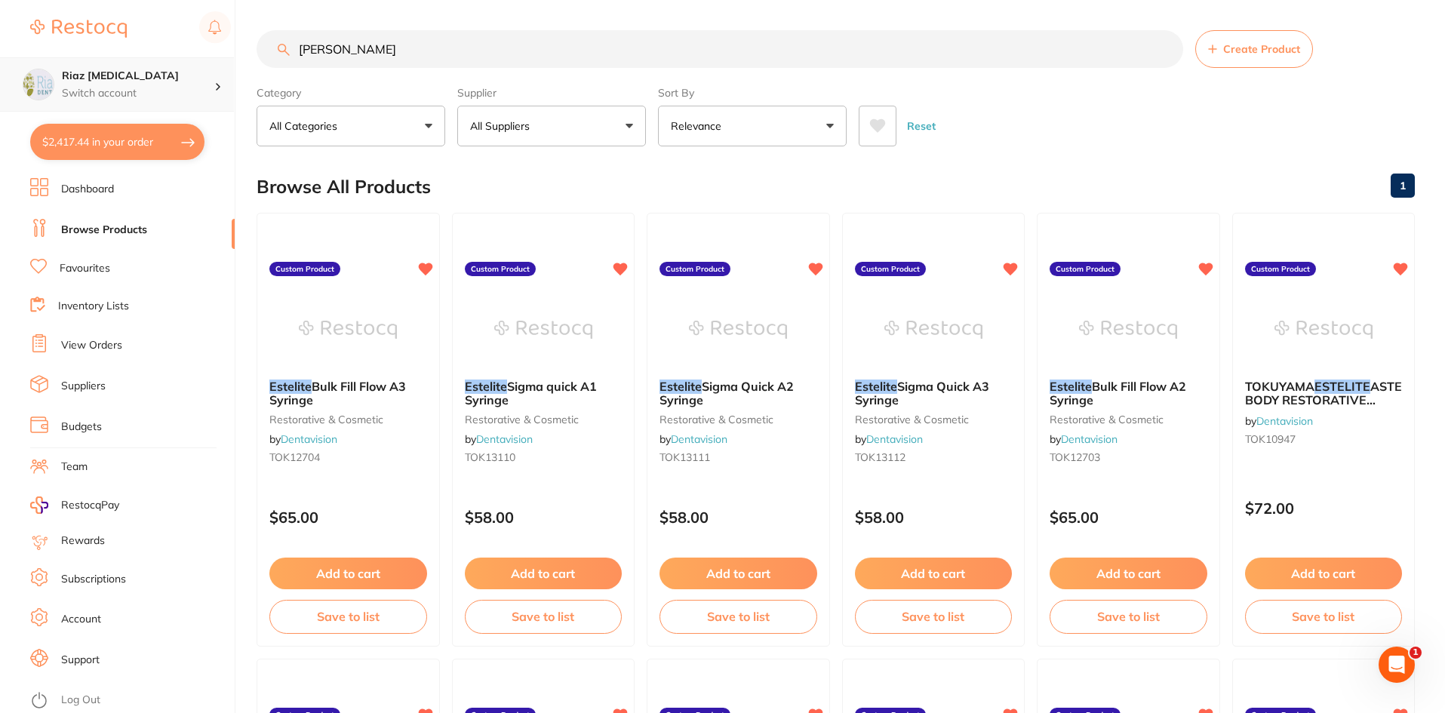
scroll to position [1, 0]
drag, startPoint x: 395, startPoint y: 55, endPoint x: 213, endPoint y: 60, distance: 182.6
click at [213, 60] on div "$2,417.44 Riaz Dental Surgery Switch account Riaz Dental Surgery $2,417.44 in y…" at bounding box center [722, 356] width 1445 height 713
type input "filtek x250"
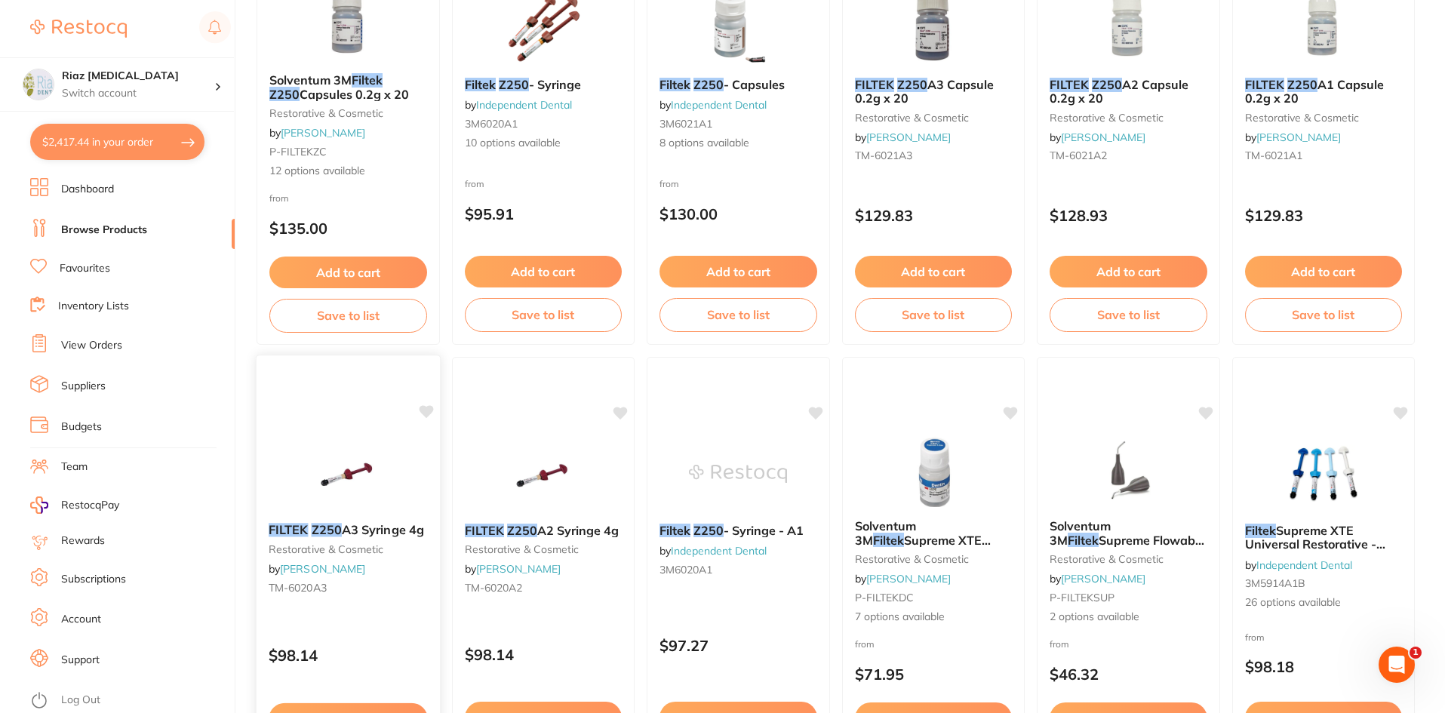
scroll to position [453, 0]
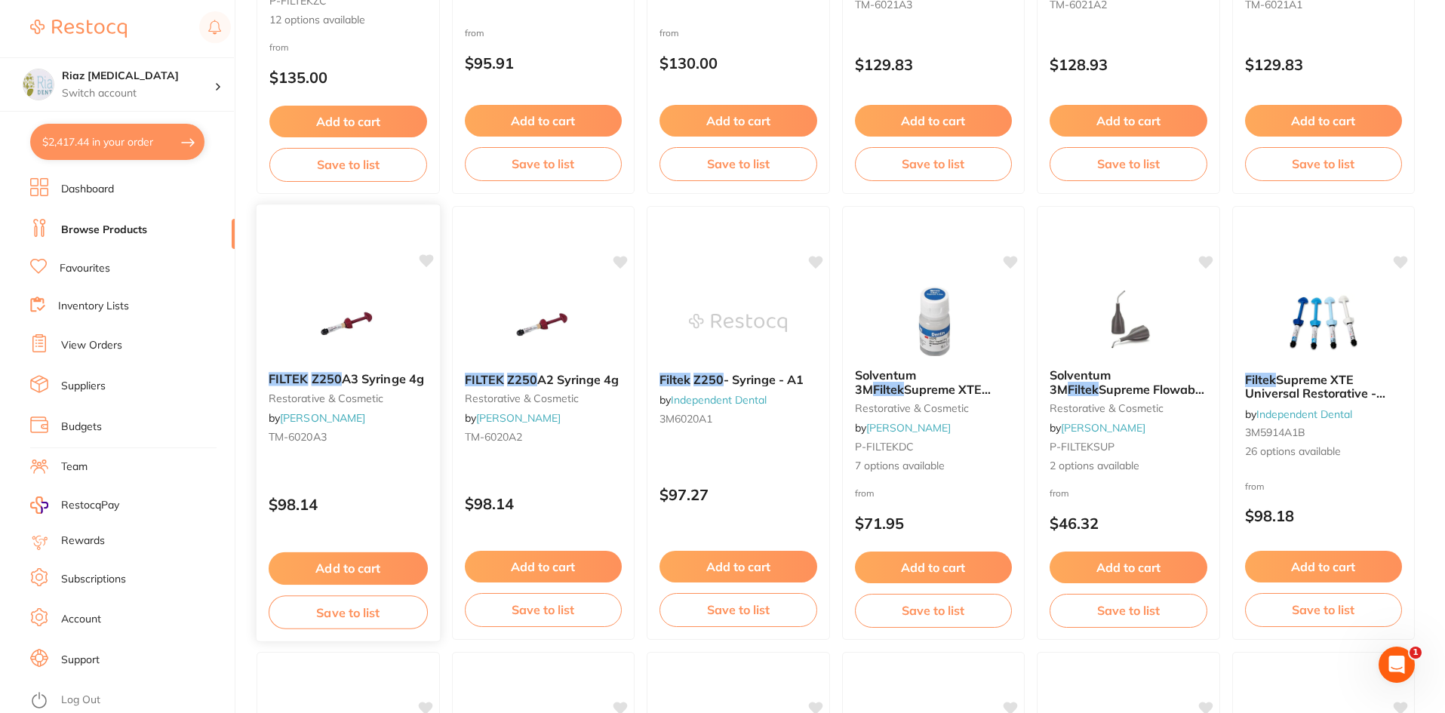
click at [367, 567] on button "Add to cart" at bounding box center [348, 568] width 159 height 32
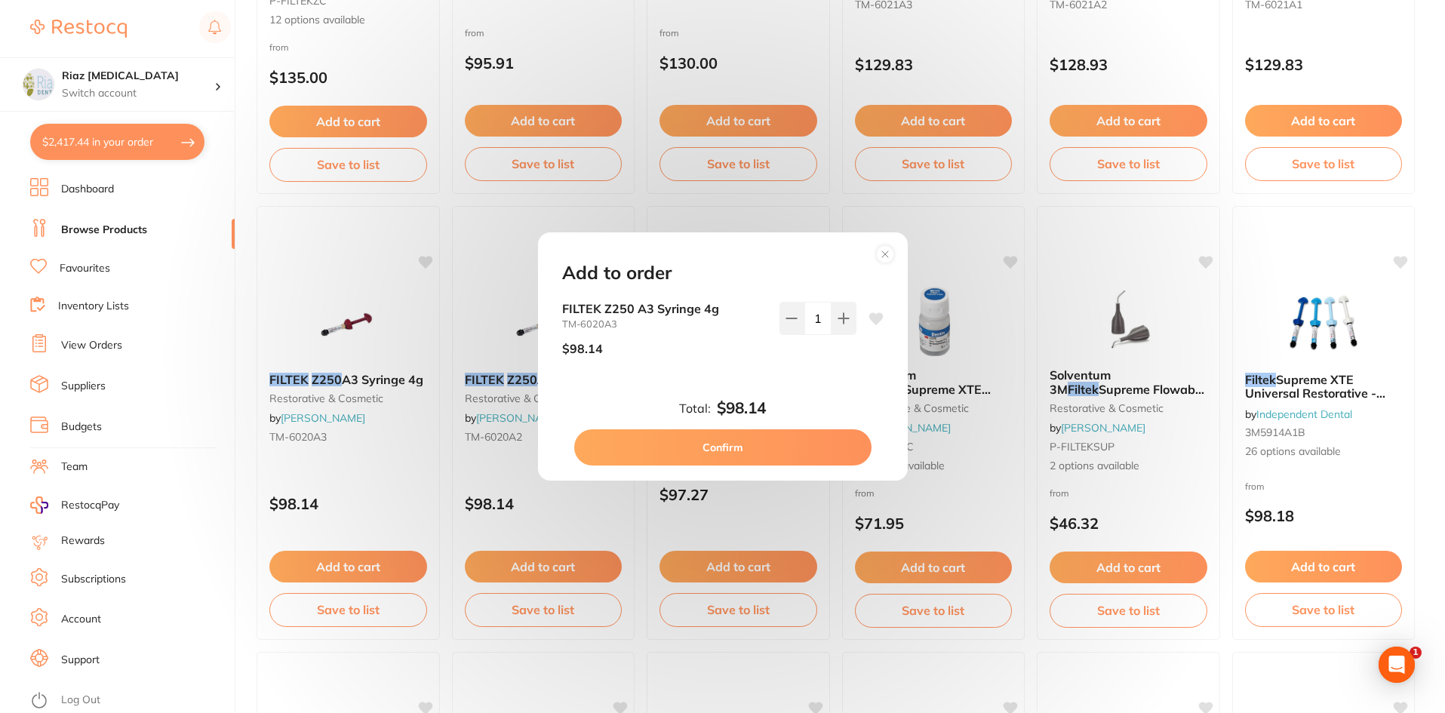
scroll to position [0, 0]
click at [724, 441] on button "Confirm" at bounding box center [722, 447] width 297 height 36
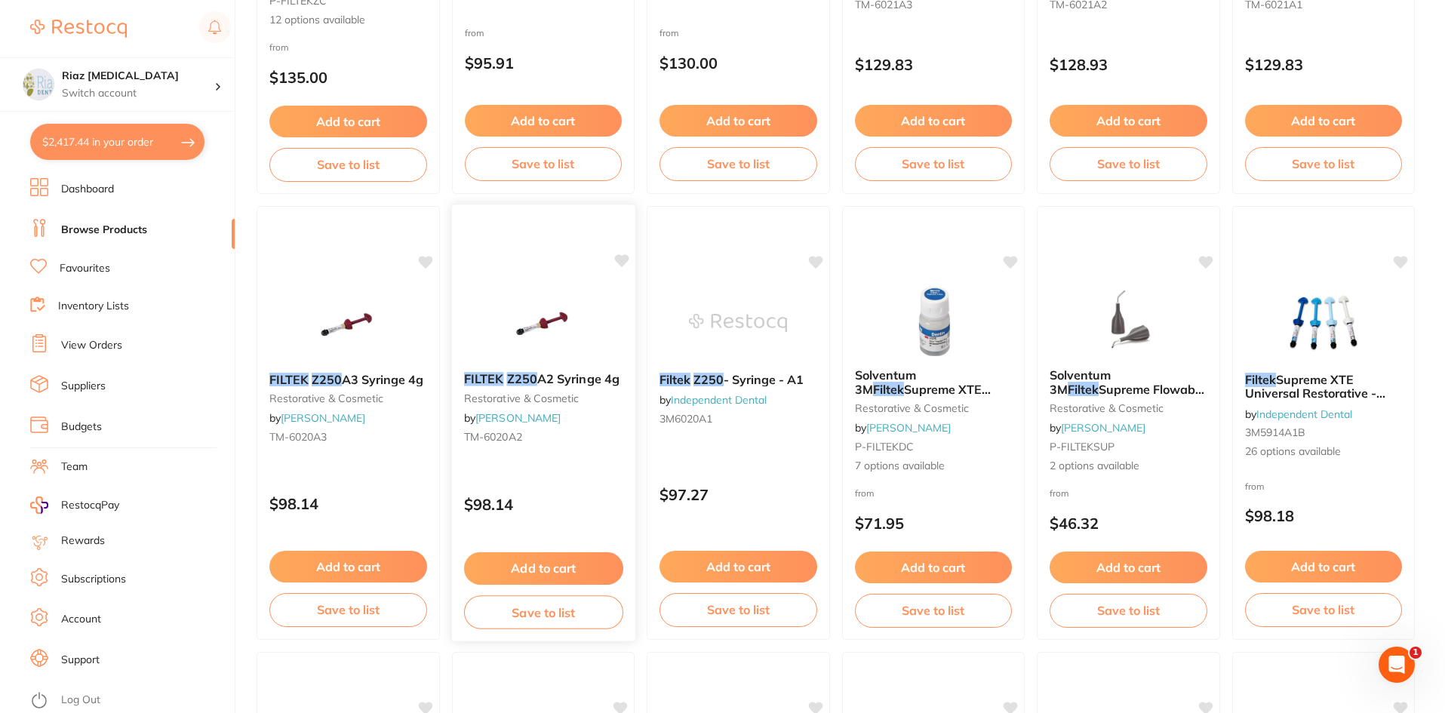
click at [537, 564] on button "Add to cart" at bounding box center [542, 568] width 159 height 32
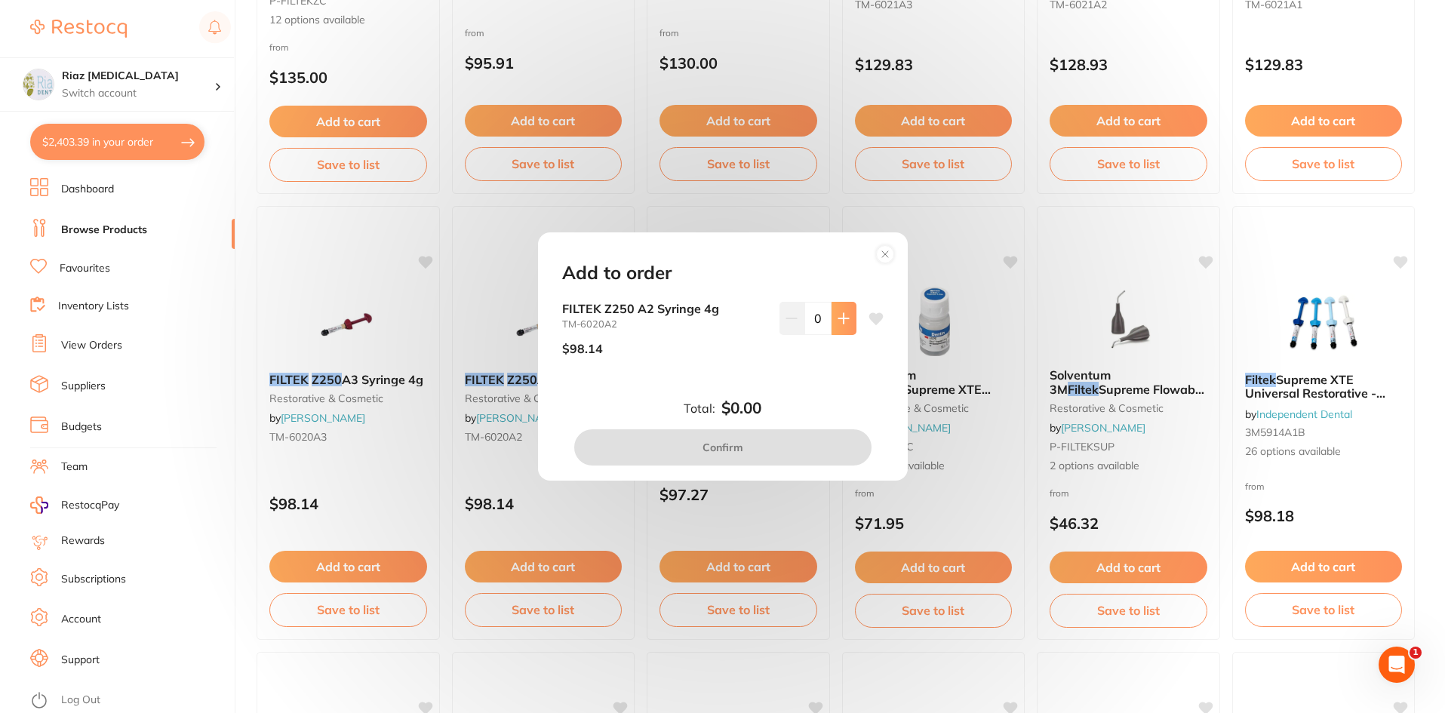
click at [844, 321] on icon at bounding box center [843, 318] width 12 height 12
type input "1"
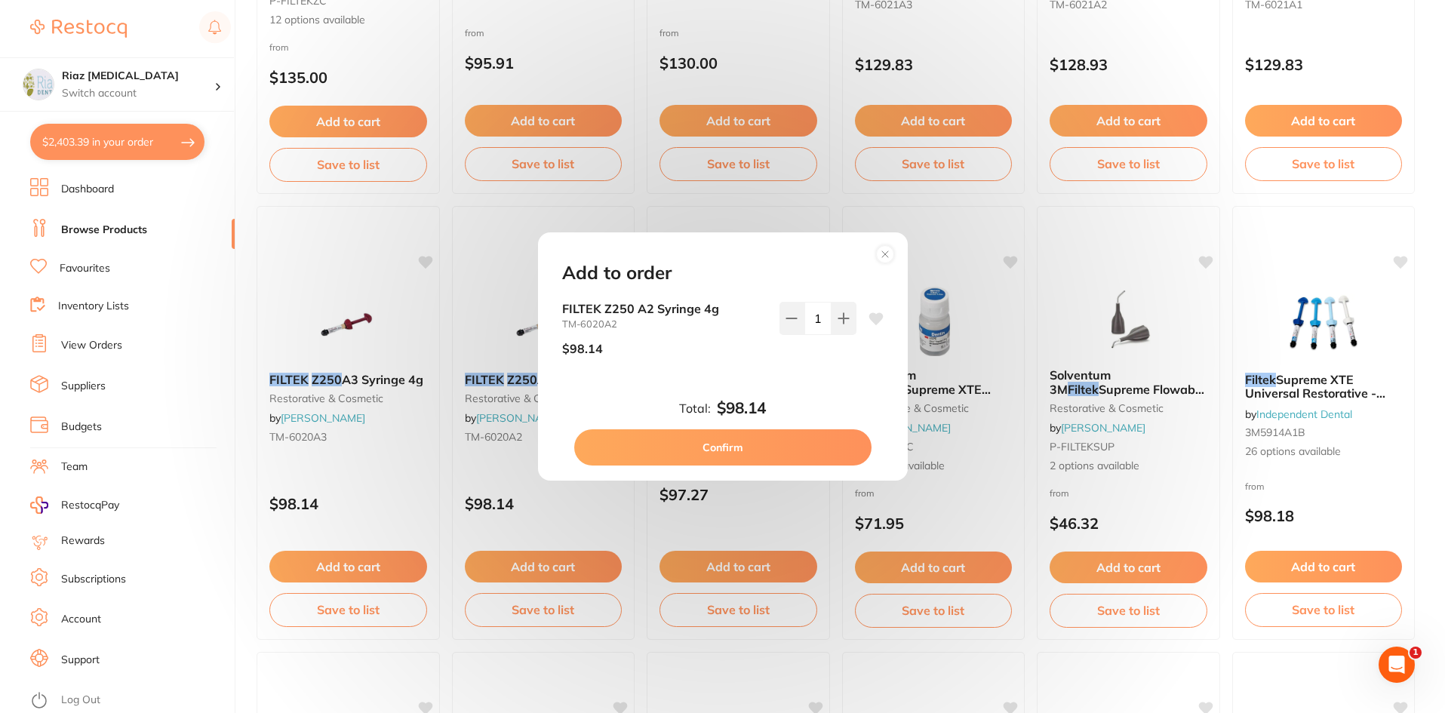
click at [720, 447] on button "Confirm" at bounding box center [722, 447] width 297 height 36
checkbox input "false"
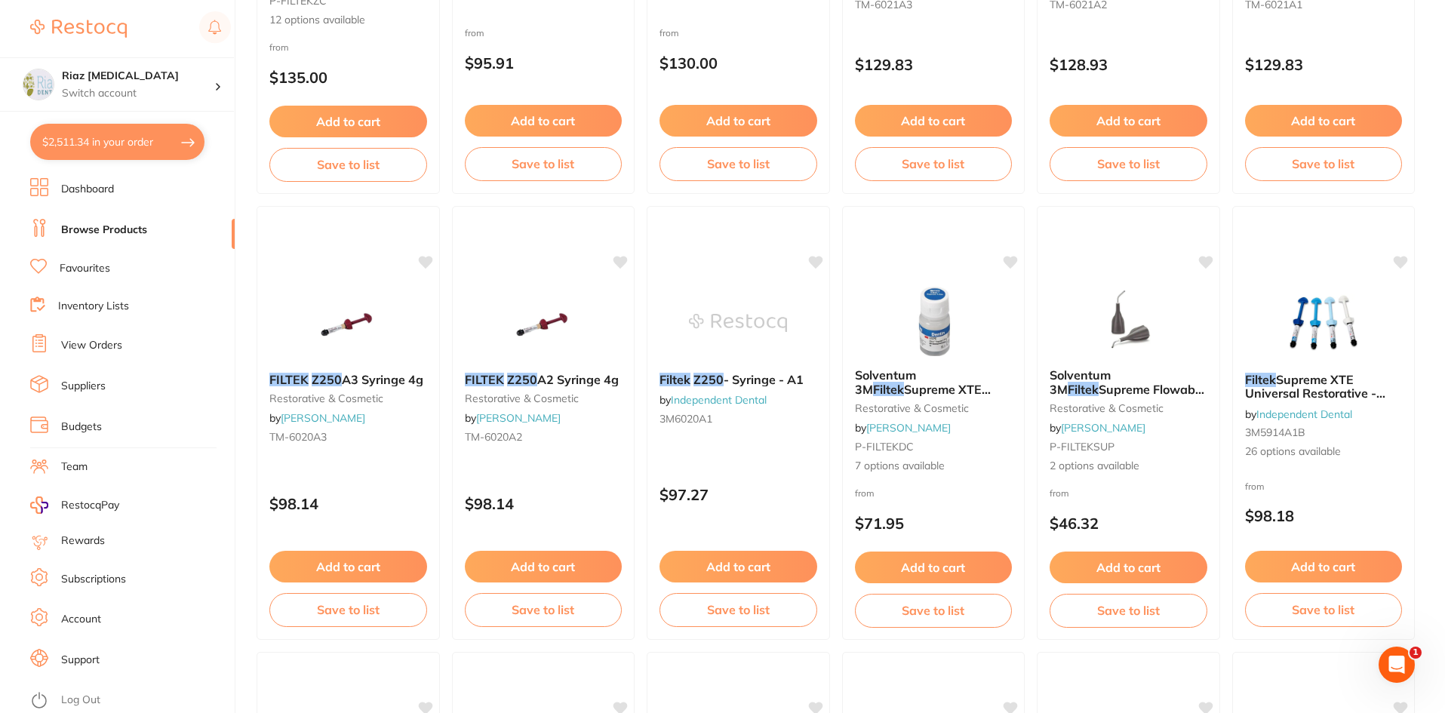
click at [102, 140] on button "$2,511.34 in your order" at bounding box center [117, 142] width 174 height 36
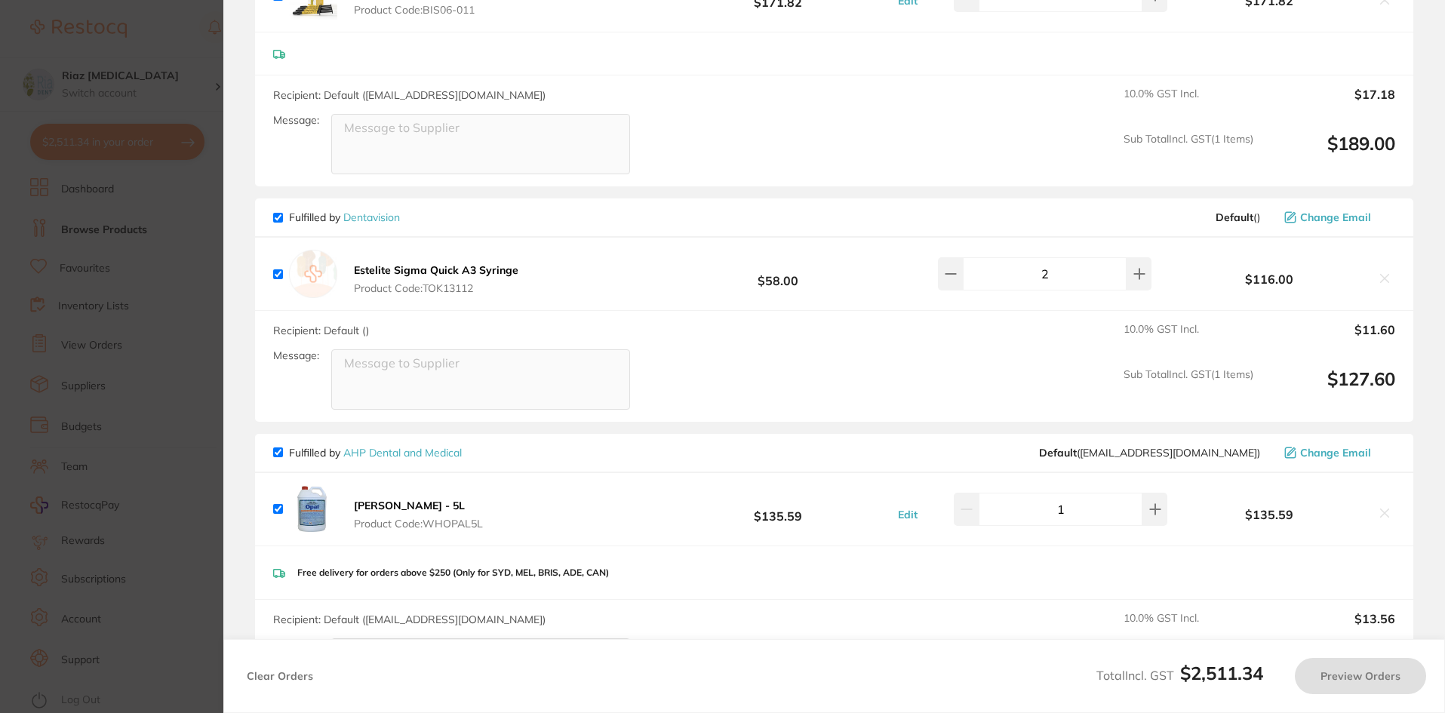
checkbox input "true"
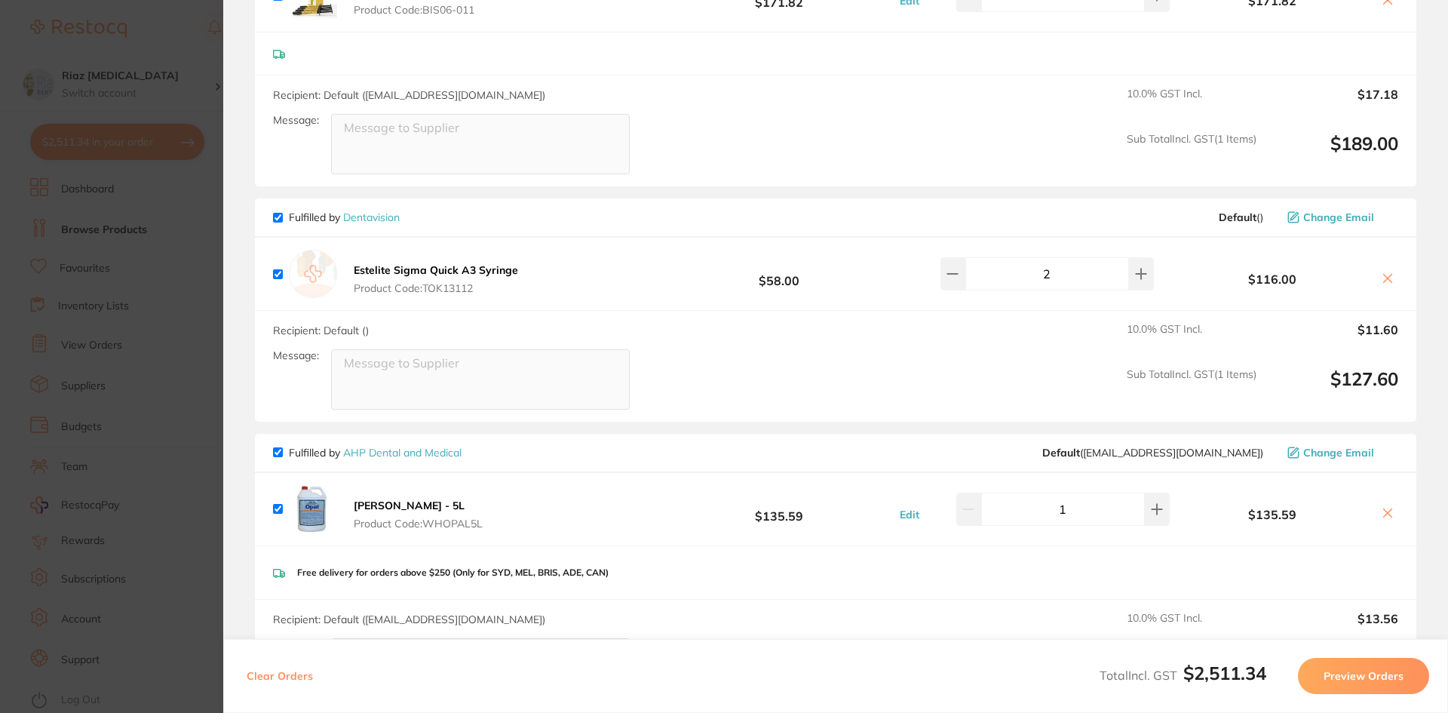
scroll to position [528, 0]
